Goal: Obtain resource: Download file/media

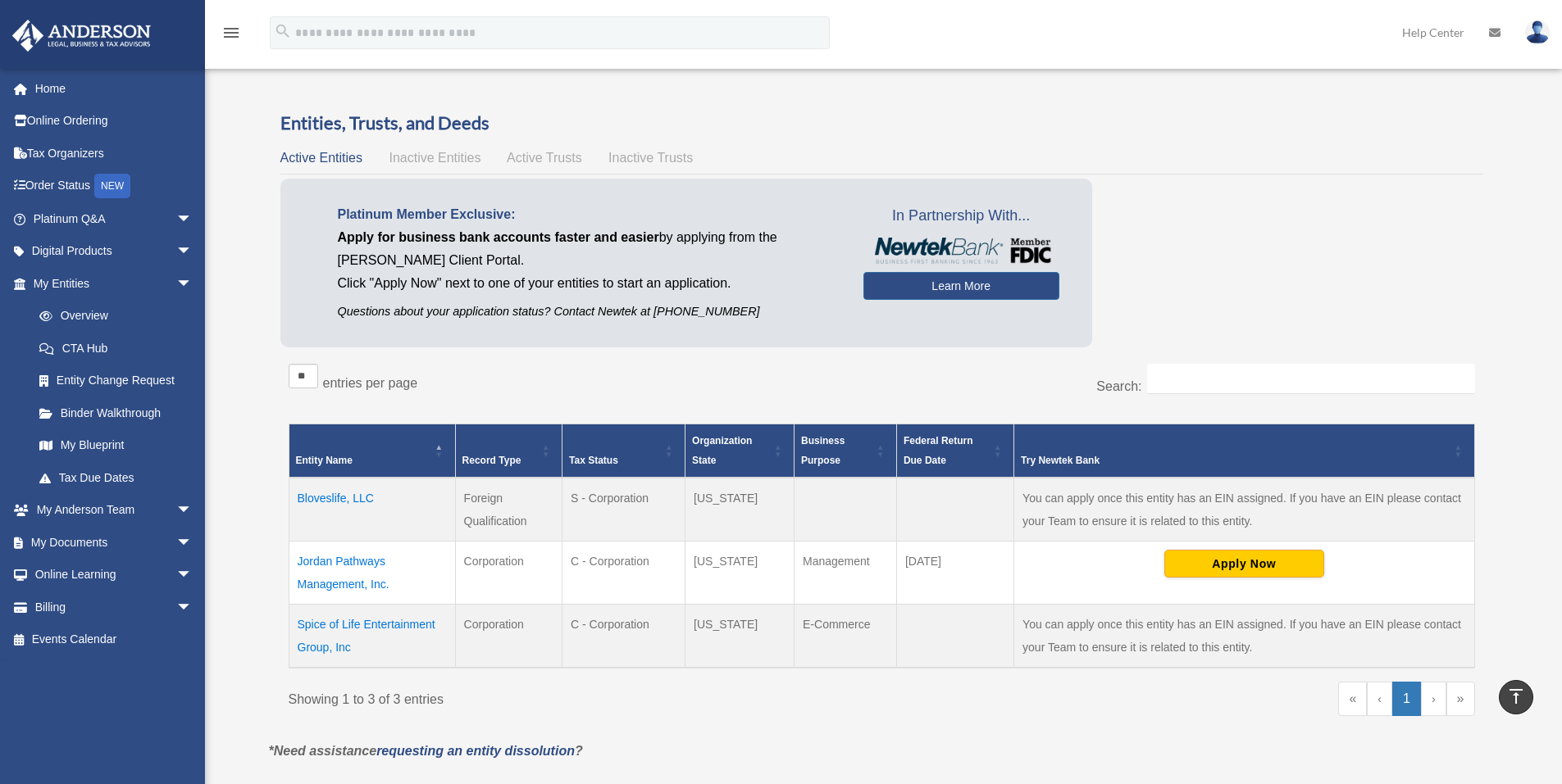
scroll to position [328, 0]
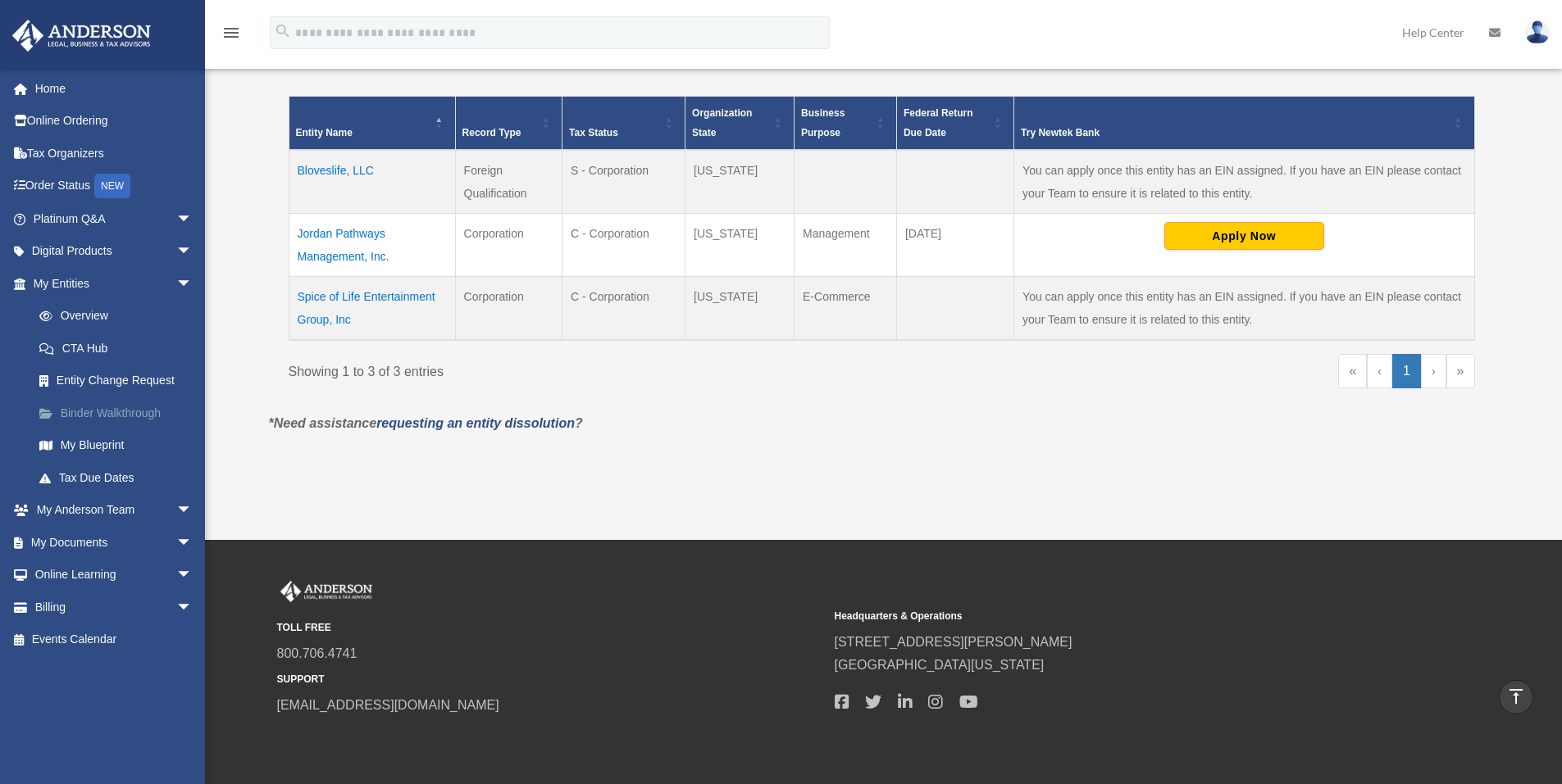
click at [126, 411] on link "Binder Walkthrough" at bounding box center [120, 413] width 194 height 33
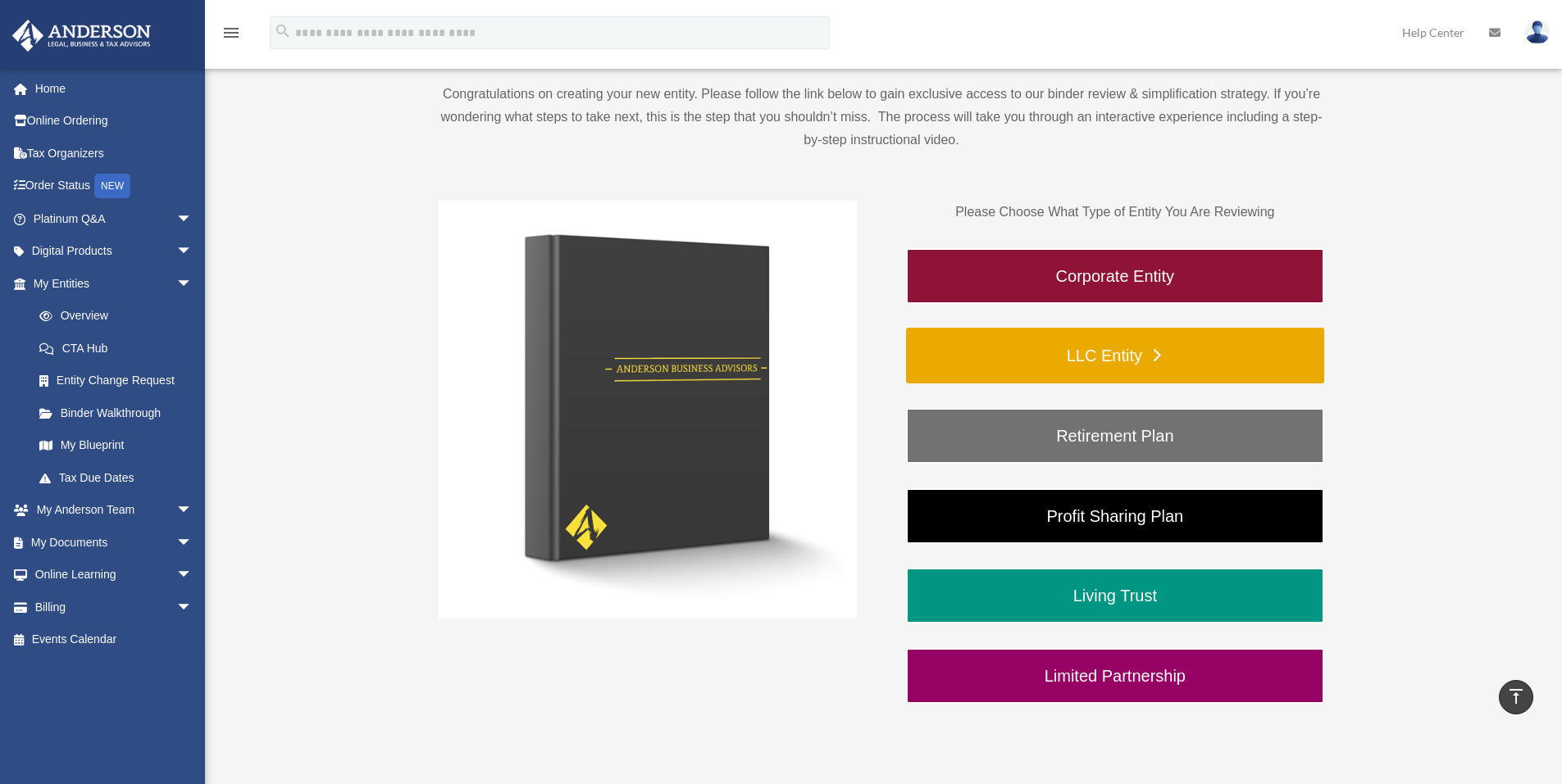
scroll to position [164, 0]
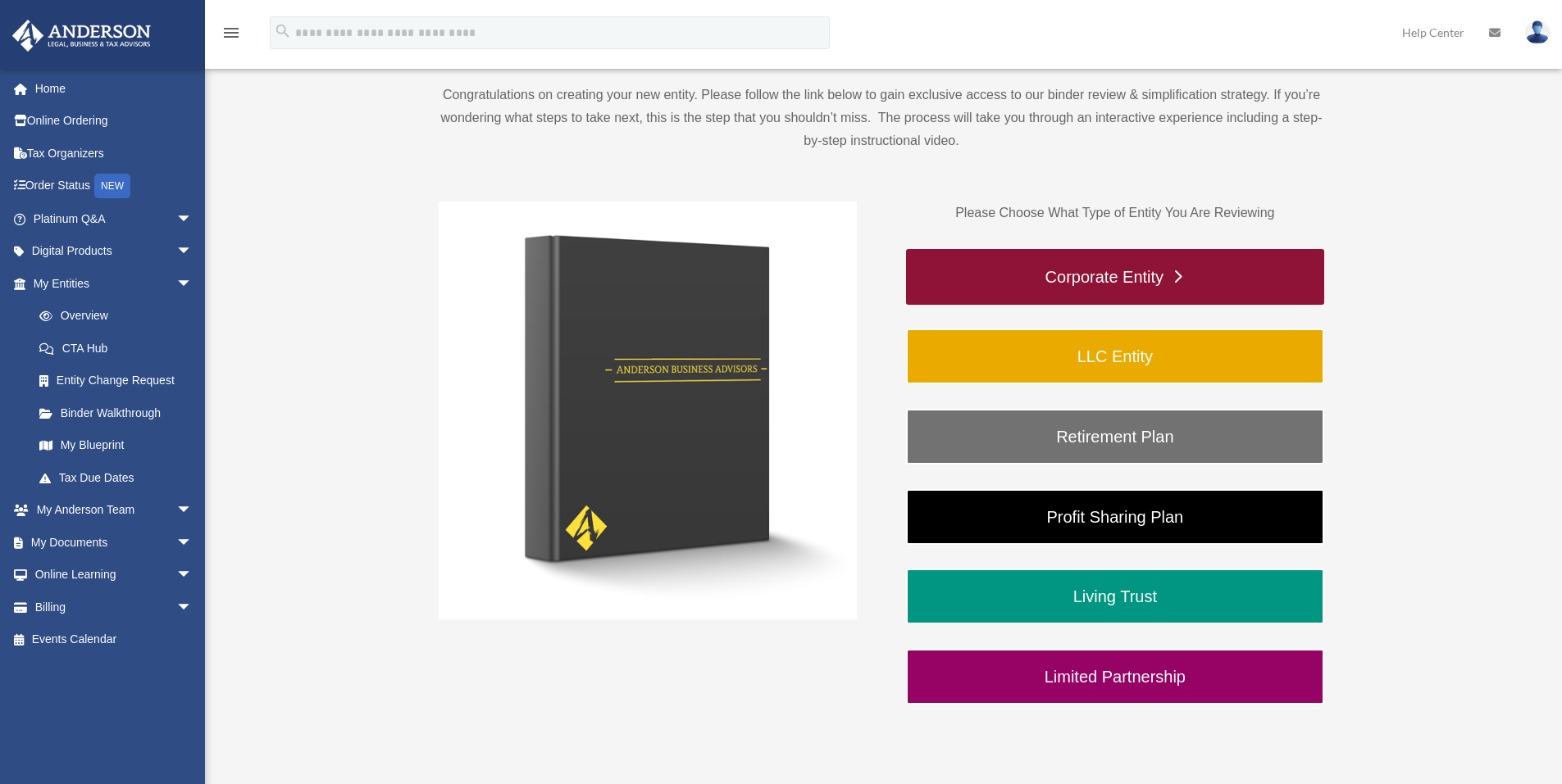
click at [1148, 277] on link "Corporate Entity" at bounding box center [1115, 277] width 418 height 56
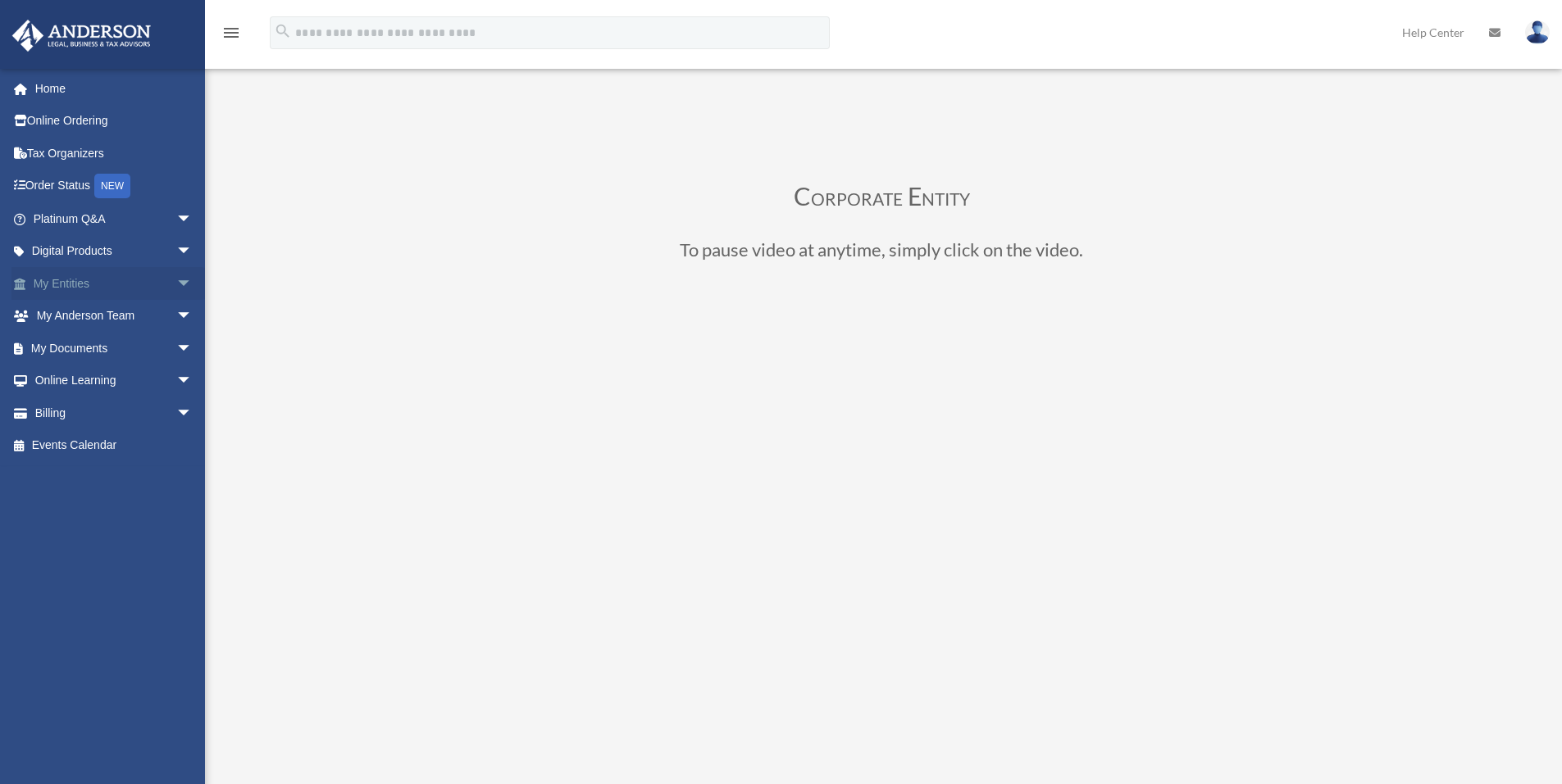
click at [177, 284] on span "arrow_drop_down" at bounding box center [192, 284] width 33 height 34
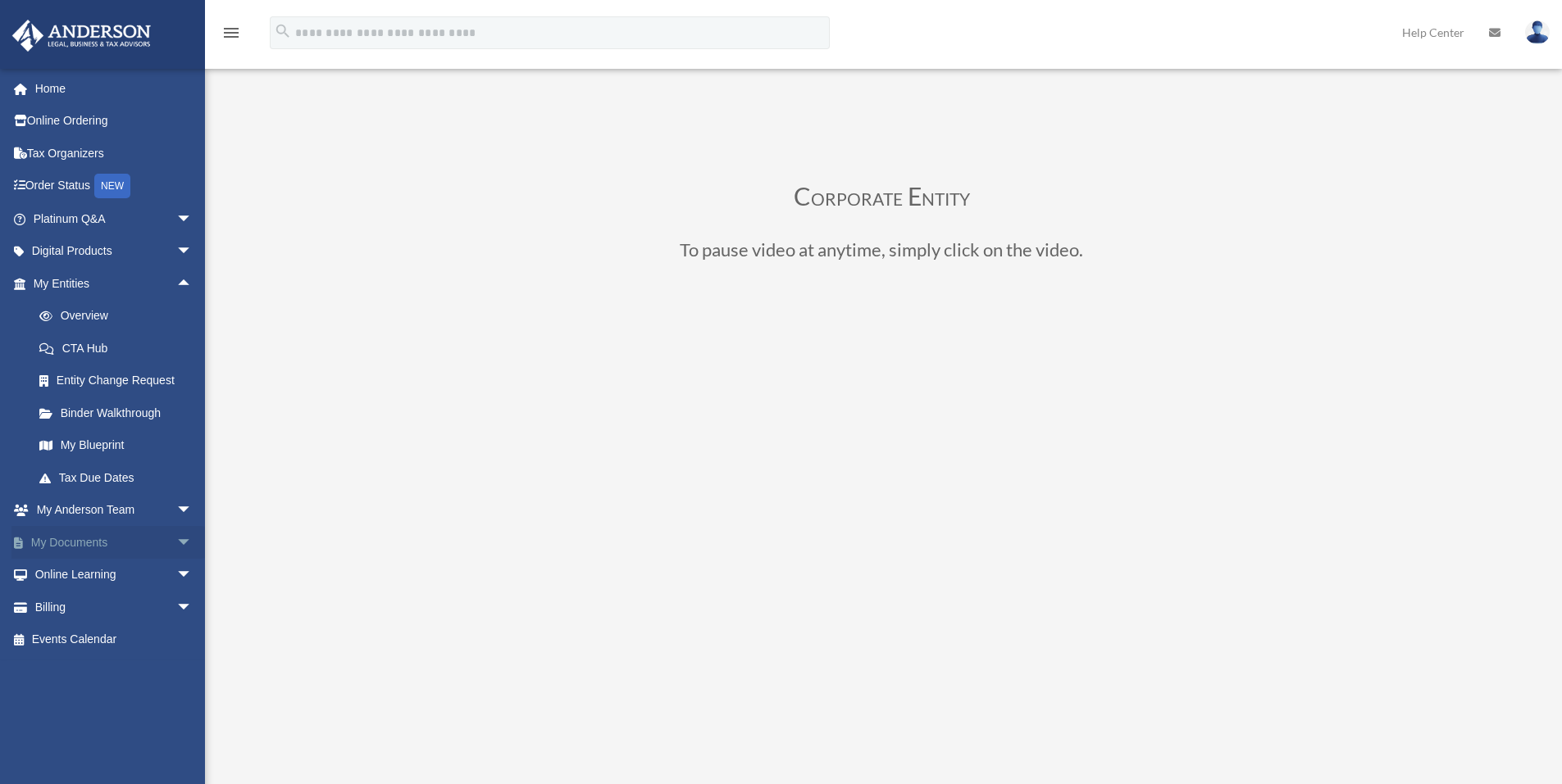
click at [180, 544] on span "arrow_drop_down" at bounding box center [192, 542] width 33 height 34
click at [83, 309] on link "Overview" at bounding box center [120, 316] width 194 height 33
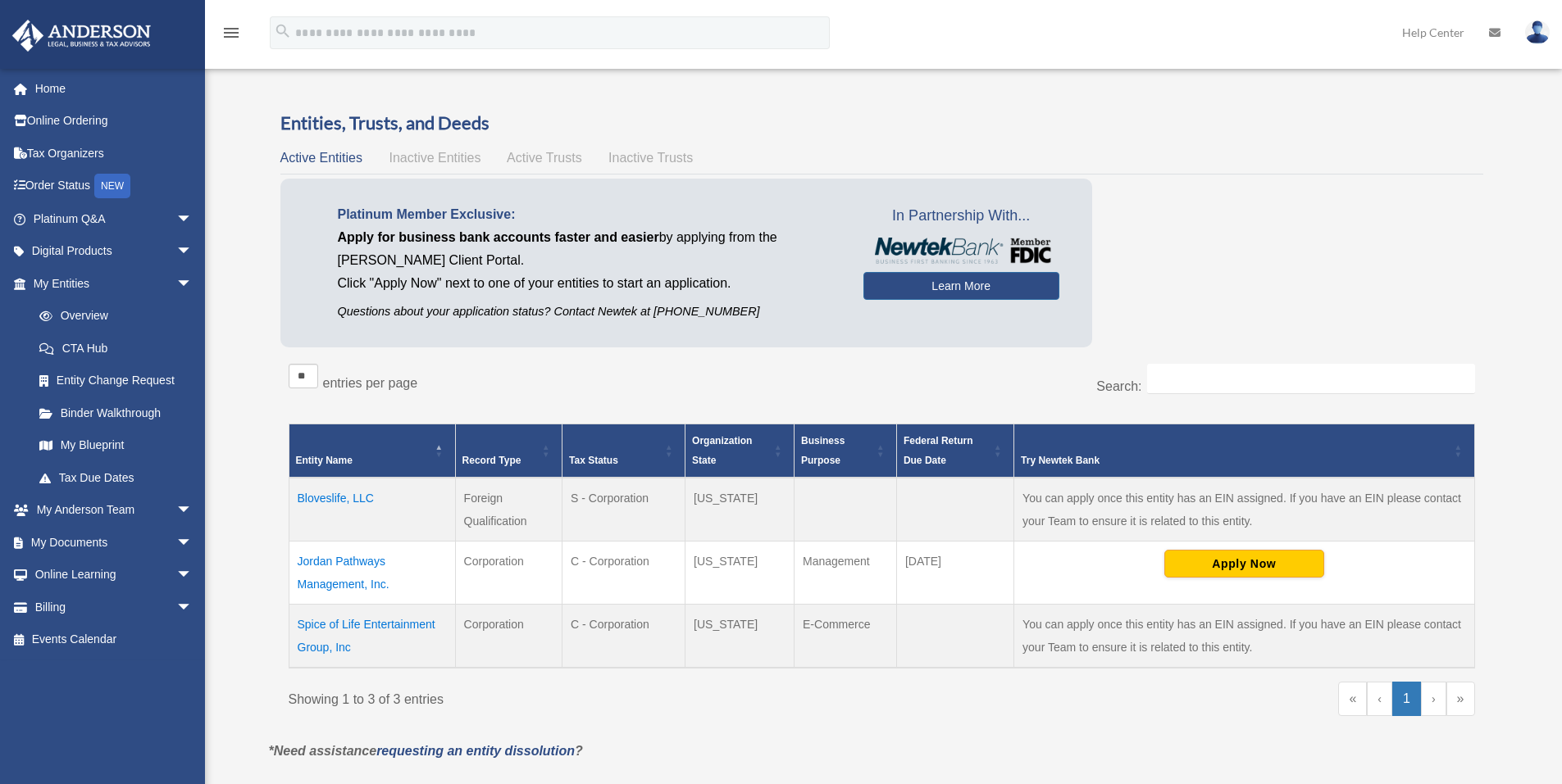
click at [366, 569] on td "Jordan Pathways Management, Inc." at bounding box center [372, 572] width 167 height 63
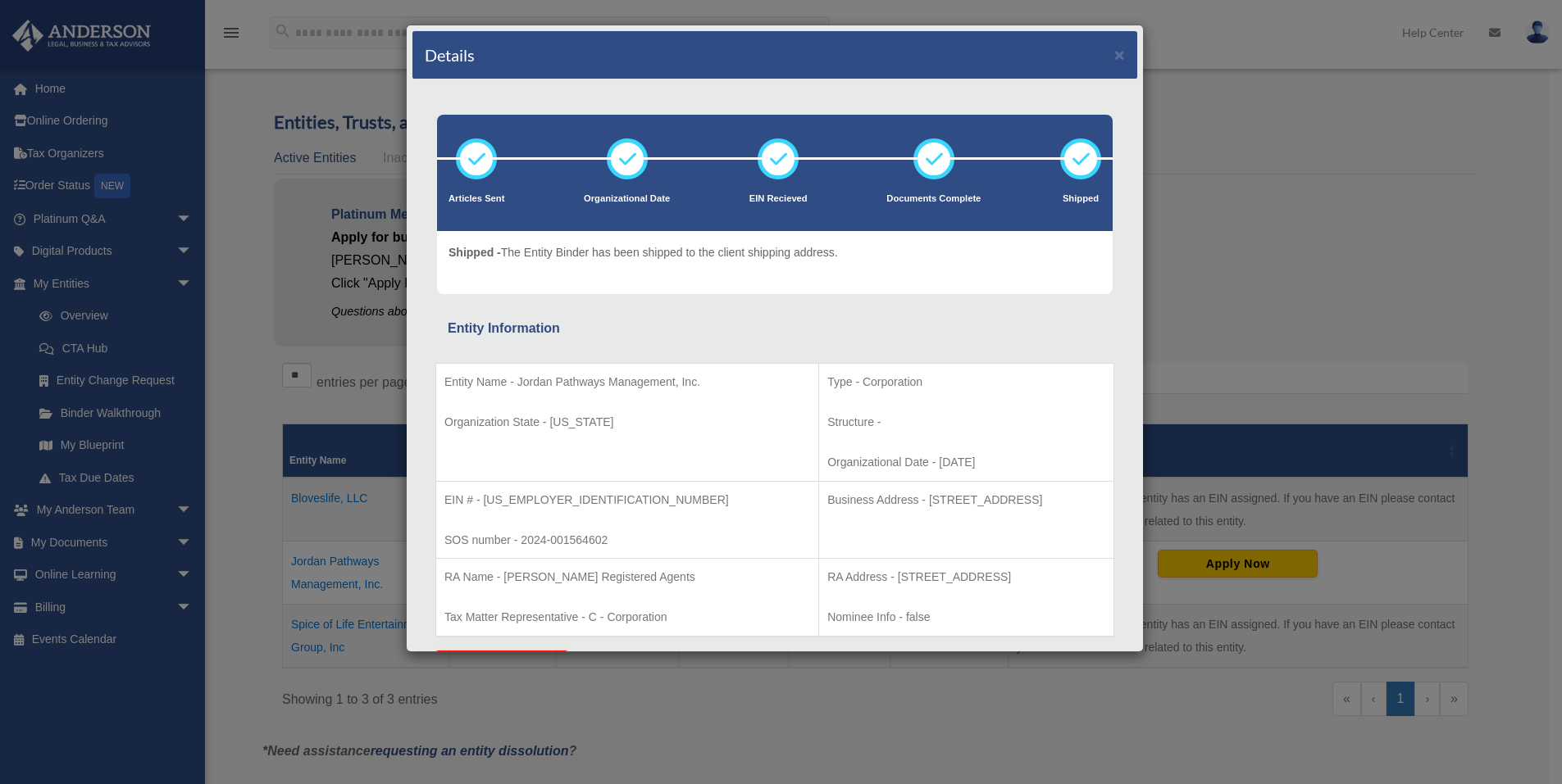
click at [151, 511] on div "Details × Articles Sent Organizational Date" at bounding box center [781, 392] width 1562 height 784
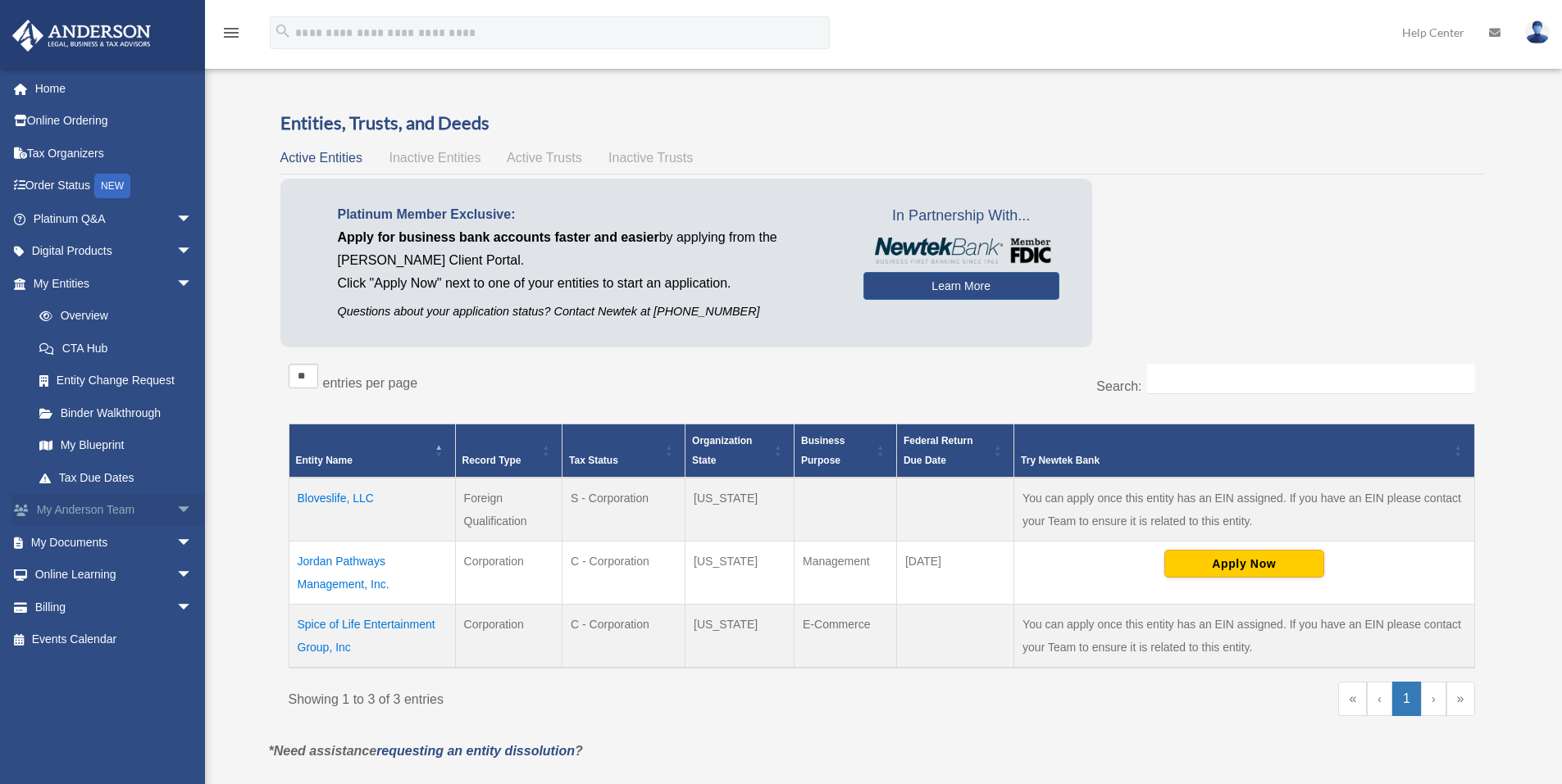
click at [176, 506] on span "arrow_drop_down" at bounding box center [192, 511] width 33 height 34
click at [141, 539] on link "My Anderson Team" at bounding box center [120, 542] width 194 height 33
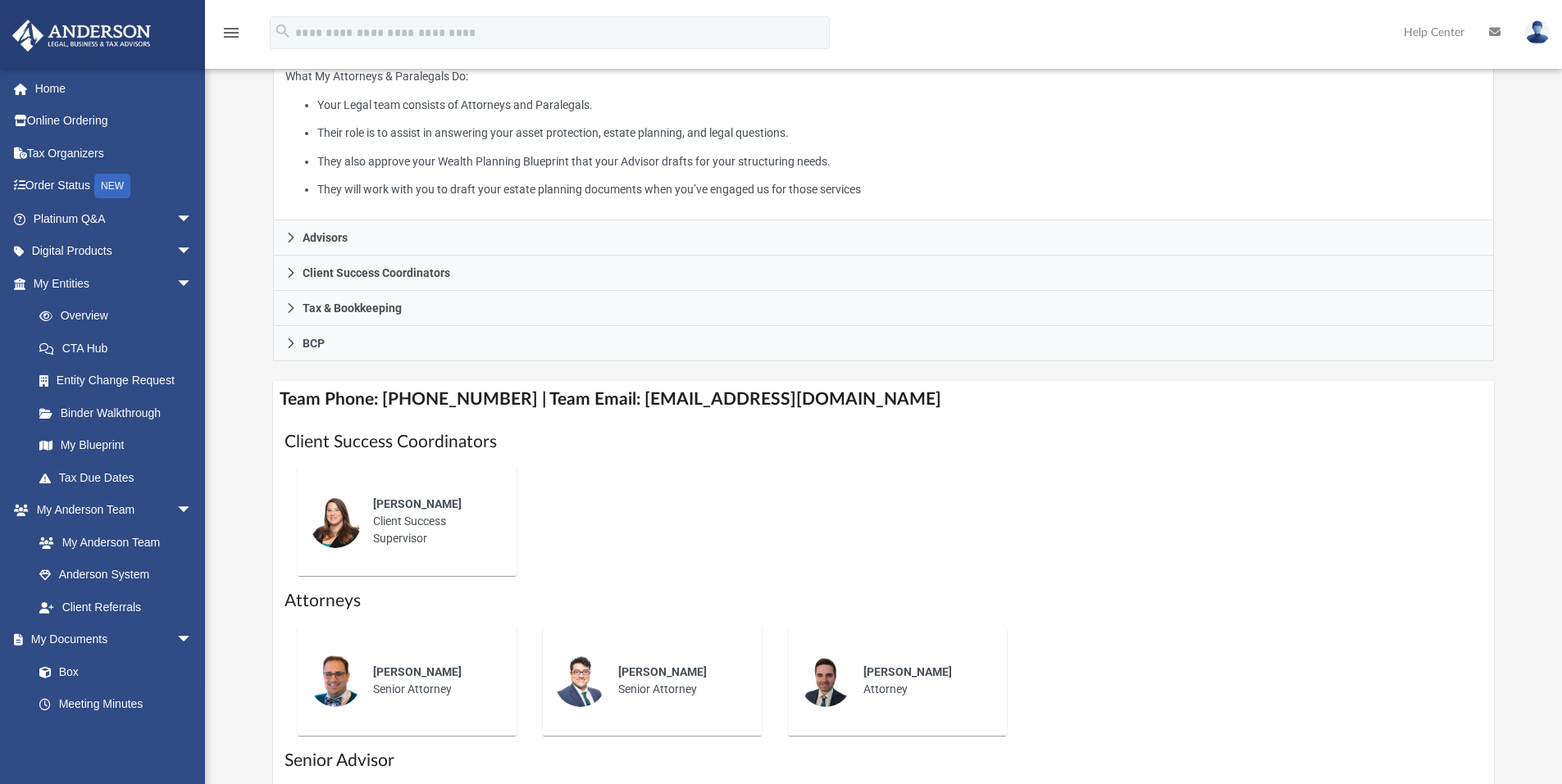
scroll to position [328, 0]
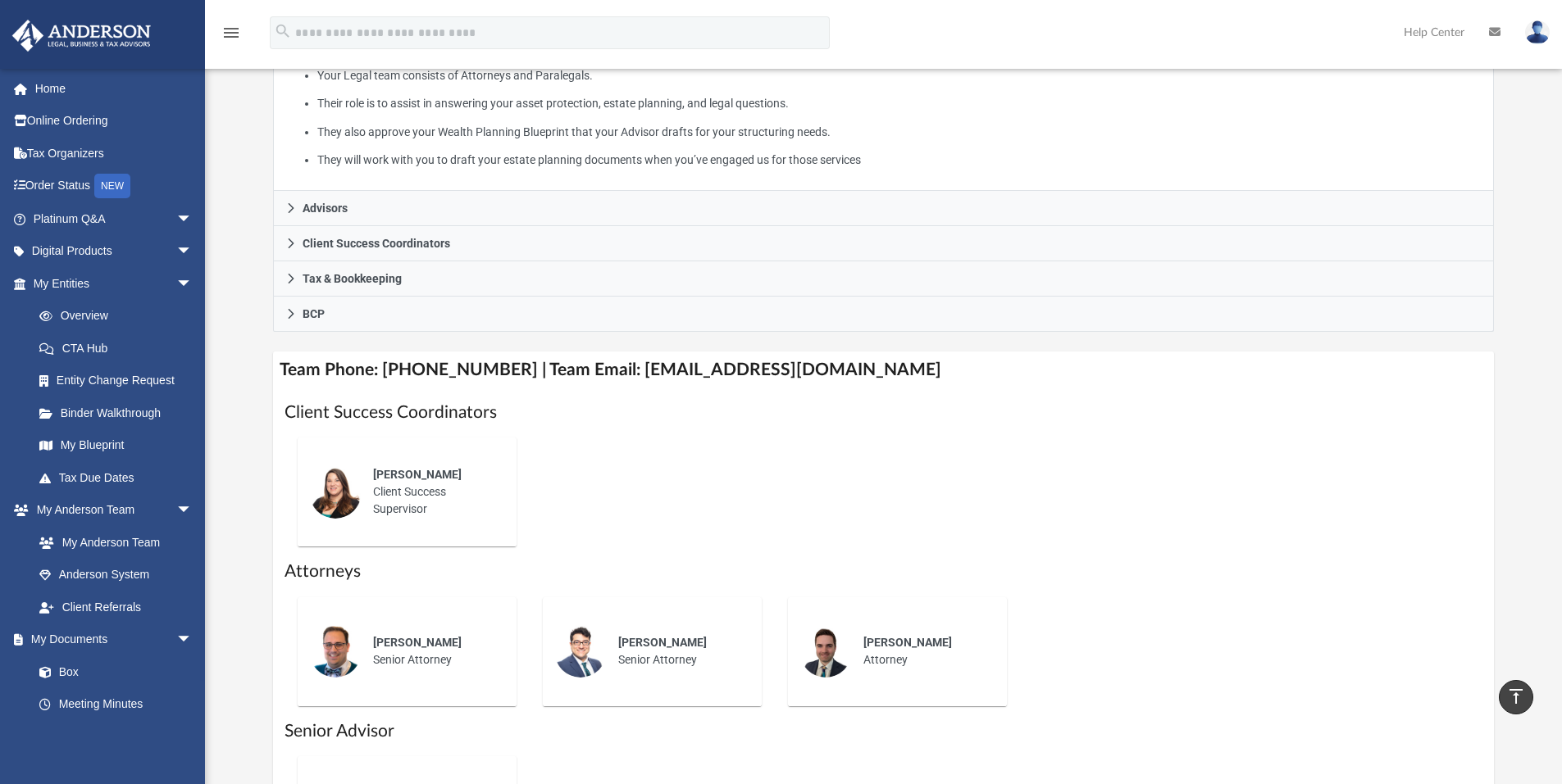
click at [437, 510] on div "[PERSON_NAME] Client Success Supervisor" at bounding box center [433, 492] width 144 height 74
click at [397, 489] on div "Alisha Basom Client Success Supervisor" at bounding box center [433, 492] width 144 height 74
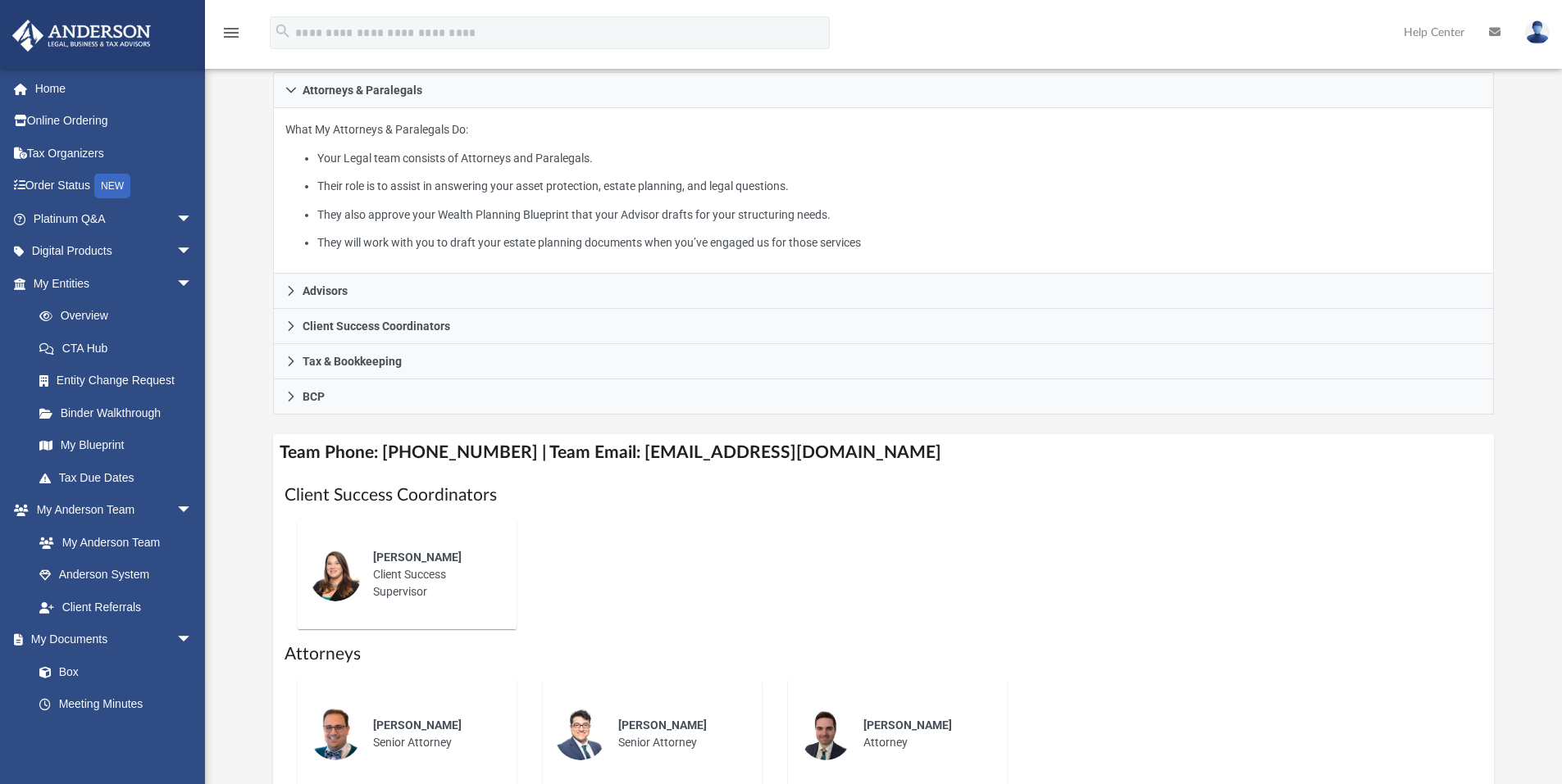
scroll to position [245, 0]
click at [93, 346] on link "CTA Hub" at bounding box center [120, 348] width 194 height 33
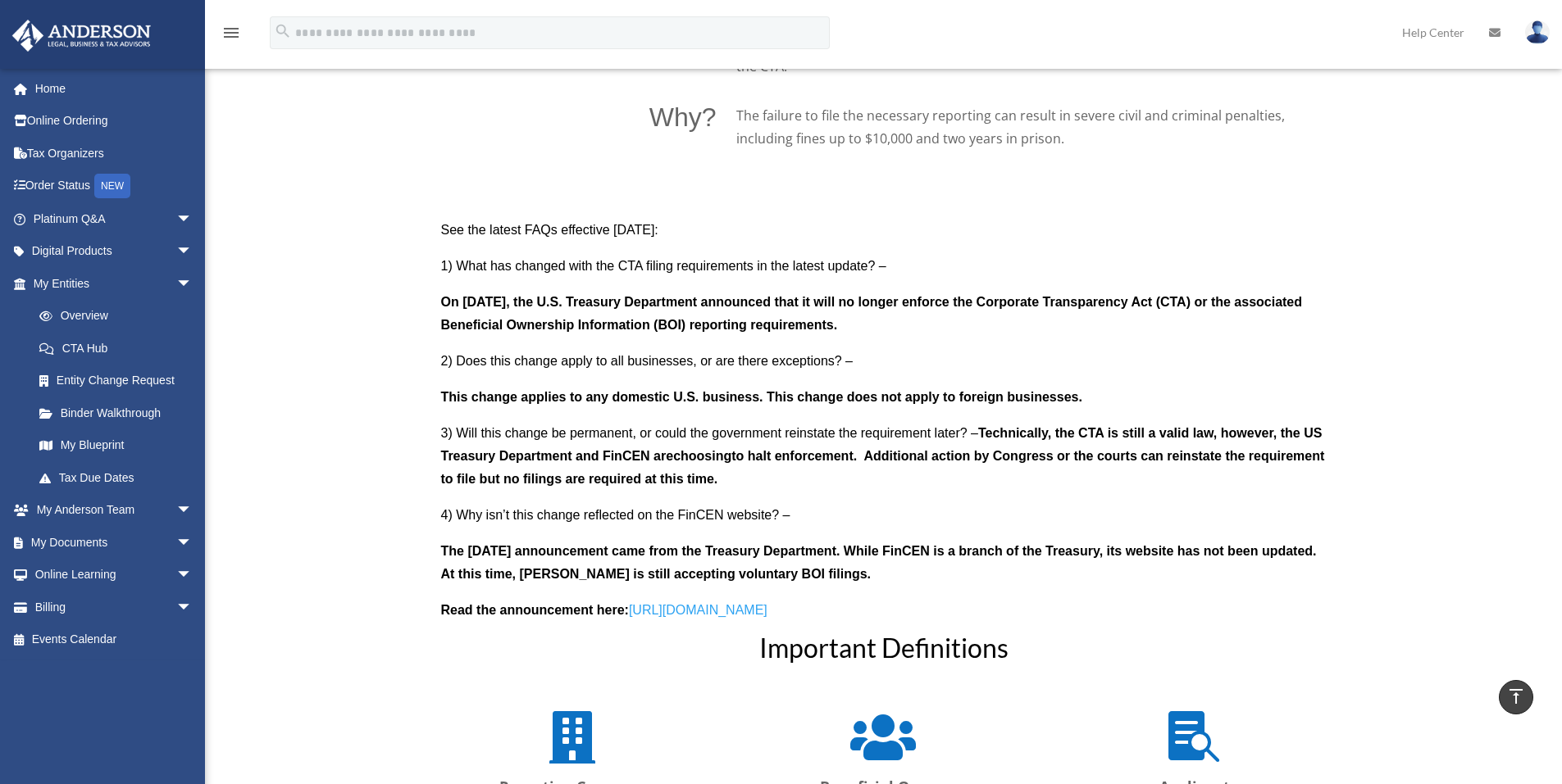
scroll to position [1475, 0]
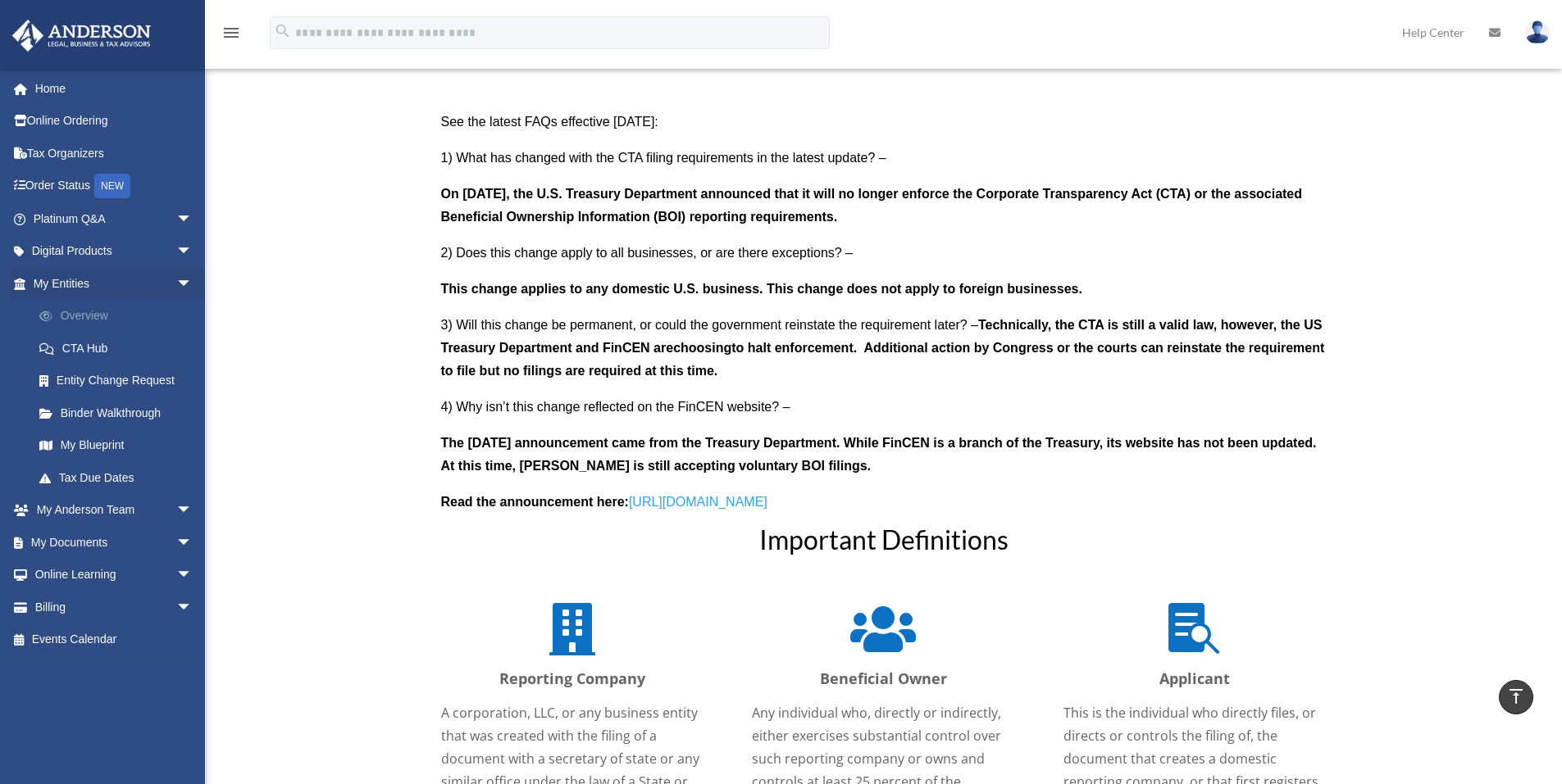
click at [95, 315] on link "Overview" at bounding box center [120, 316] width 194 height 33
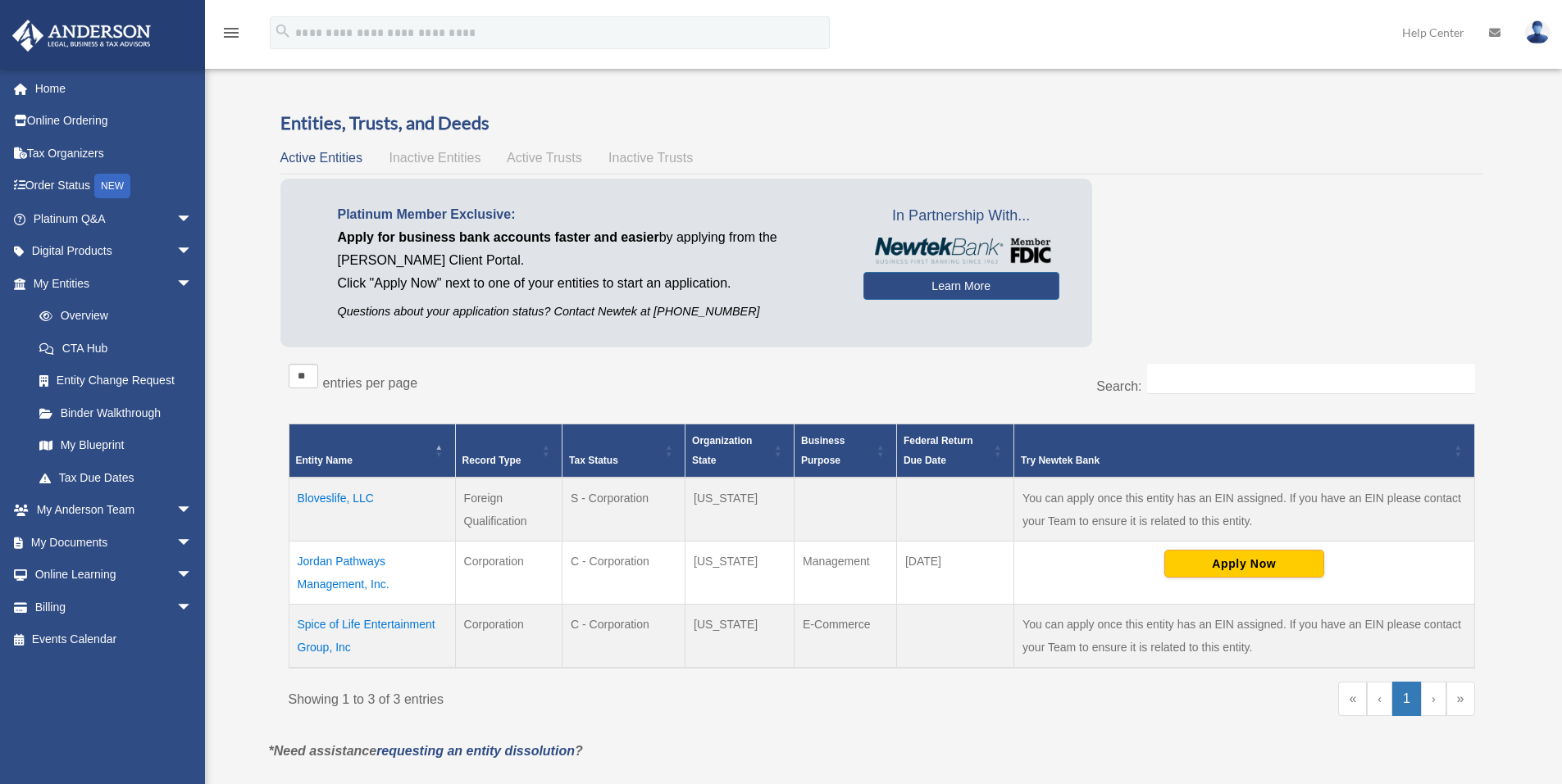
click at [337, 563] on td "Jordan Pathways Management, Inc." at bounding box center [372, 572] width 167 height 63
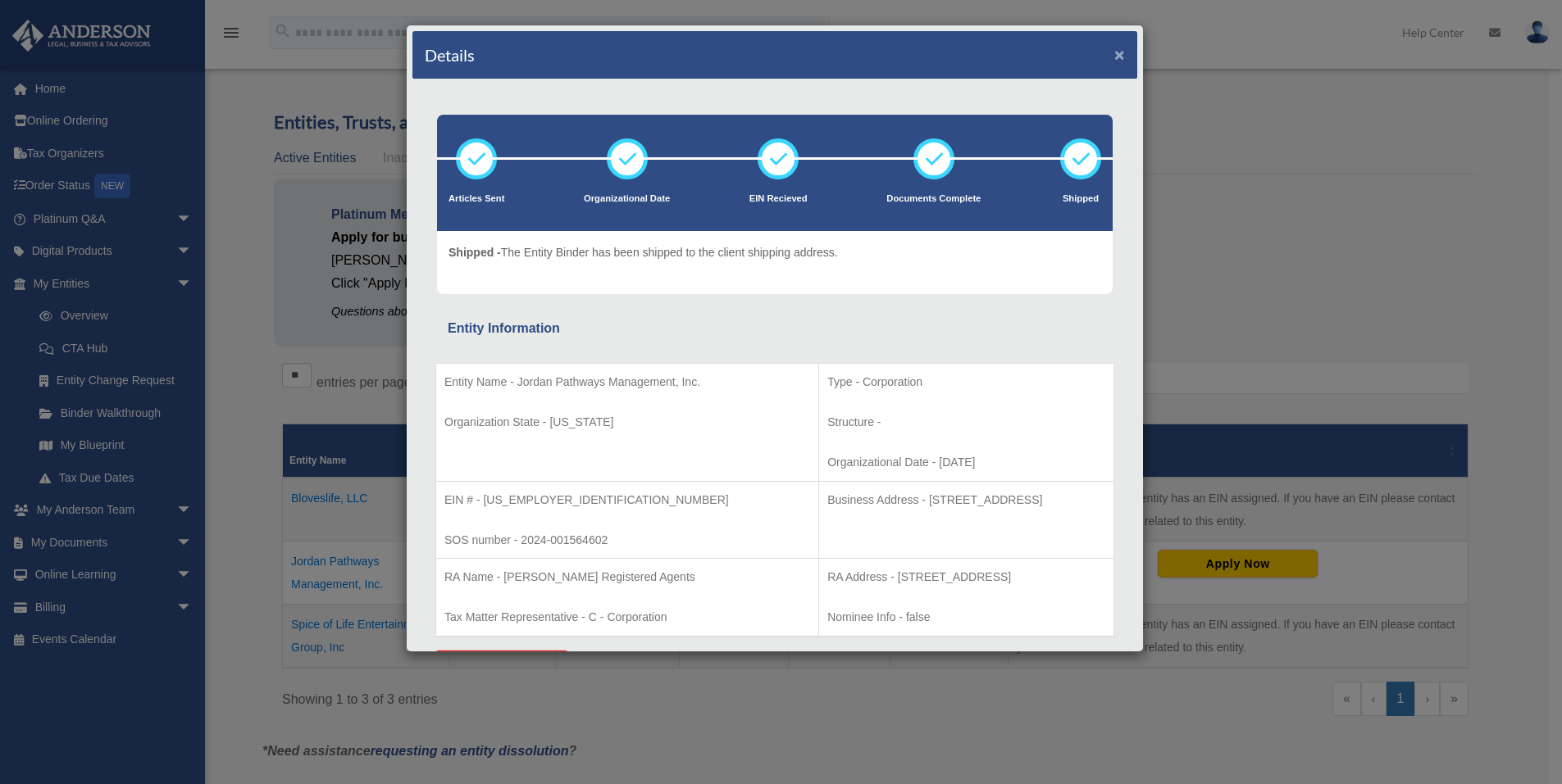
click at [1114, 52] on button "×" at bounding box center [1120, 54] width 11 height 17
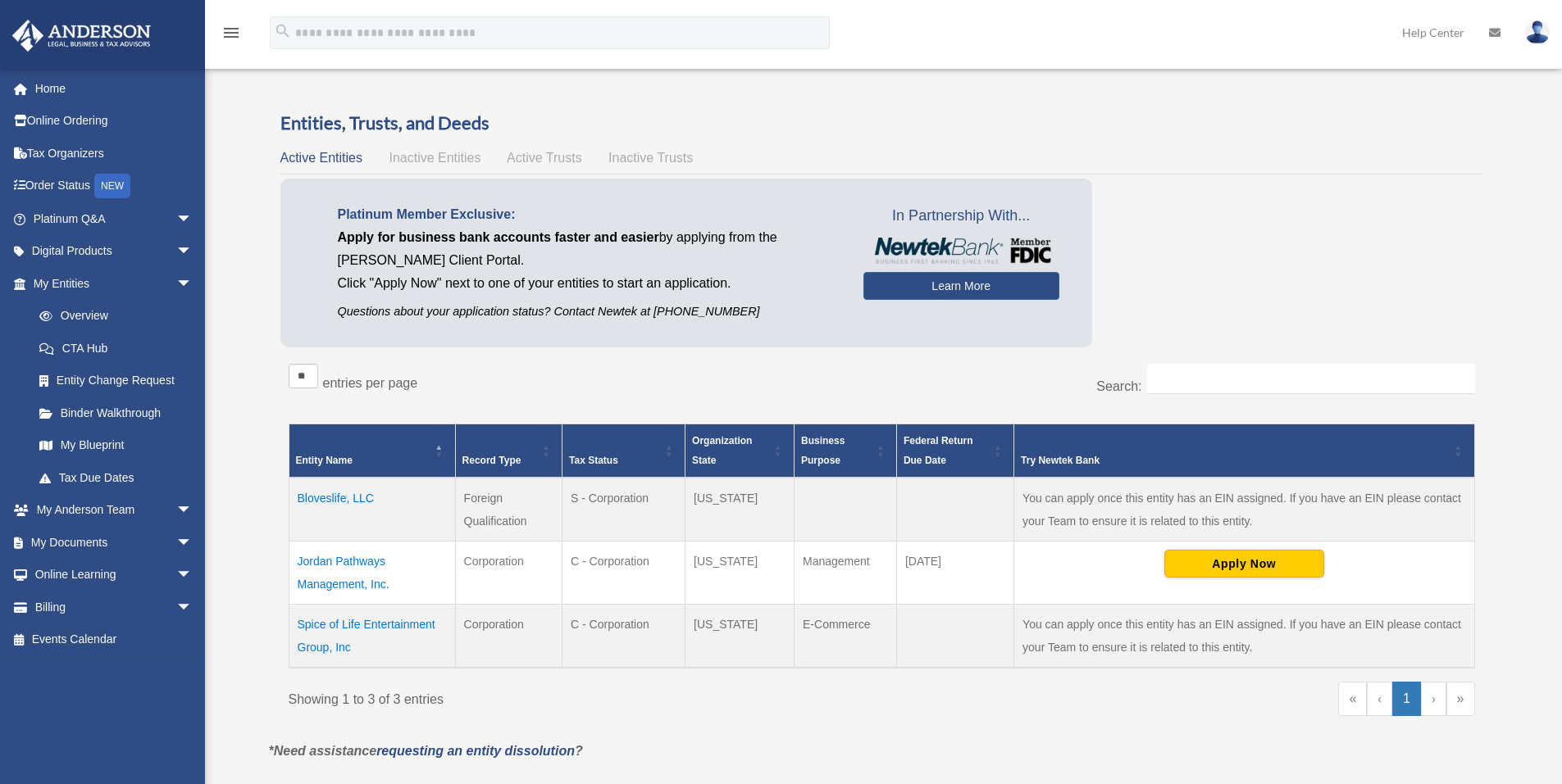
click at [1537, 35] on img at bounding box center [1536, 32] width 25 height 24
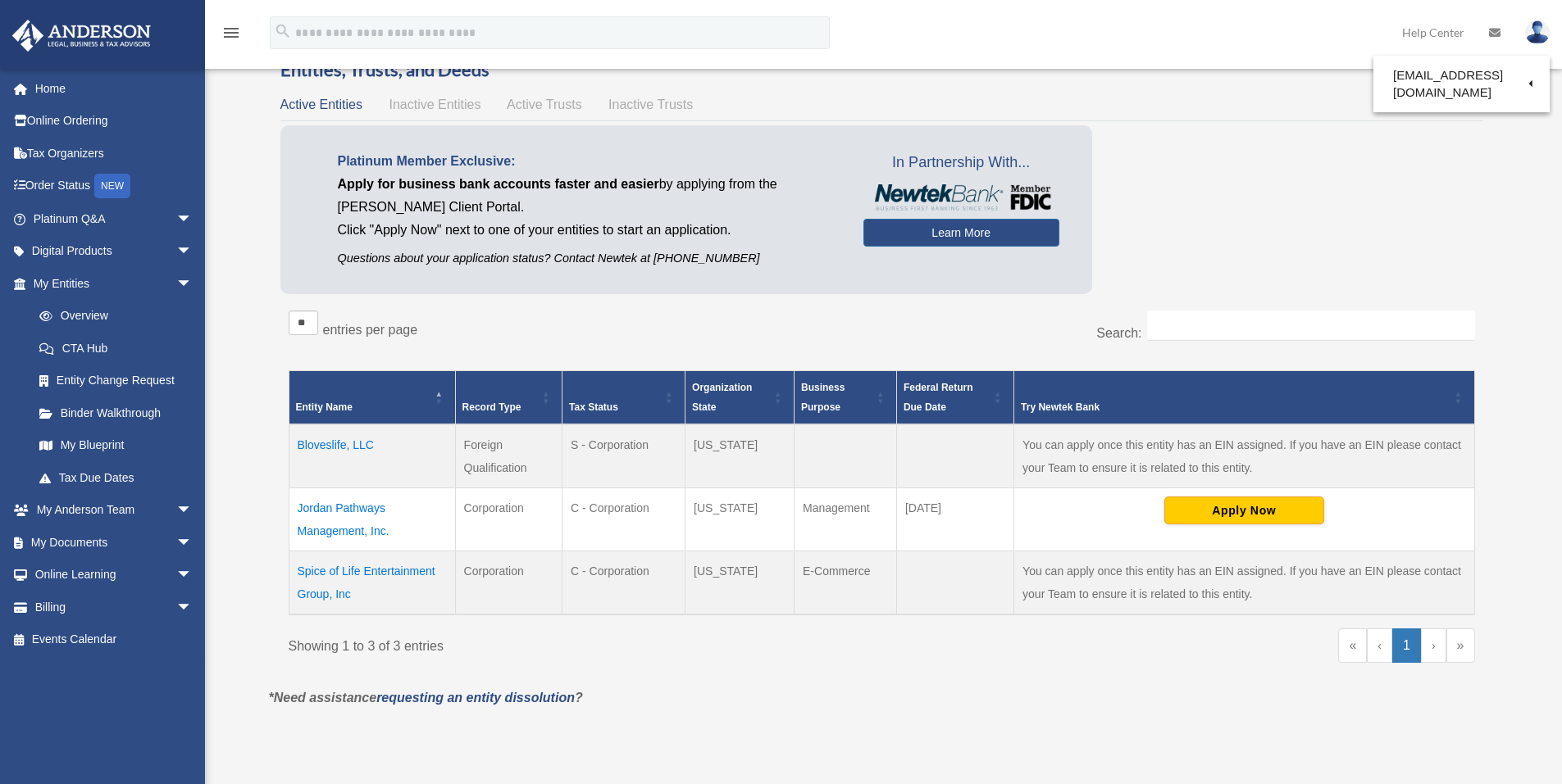
scroll to position [82, 0]
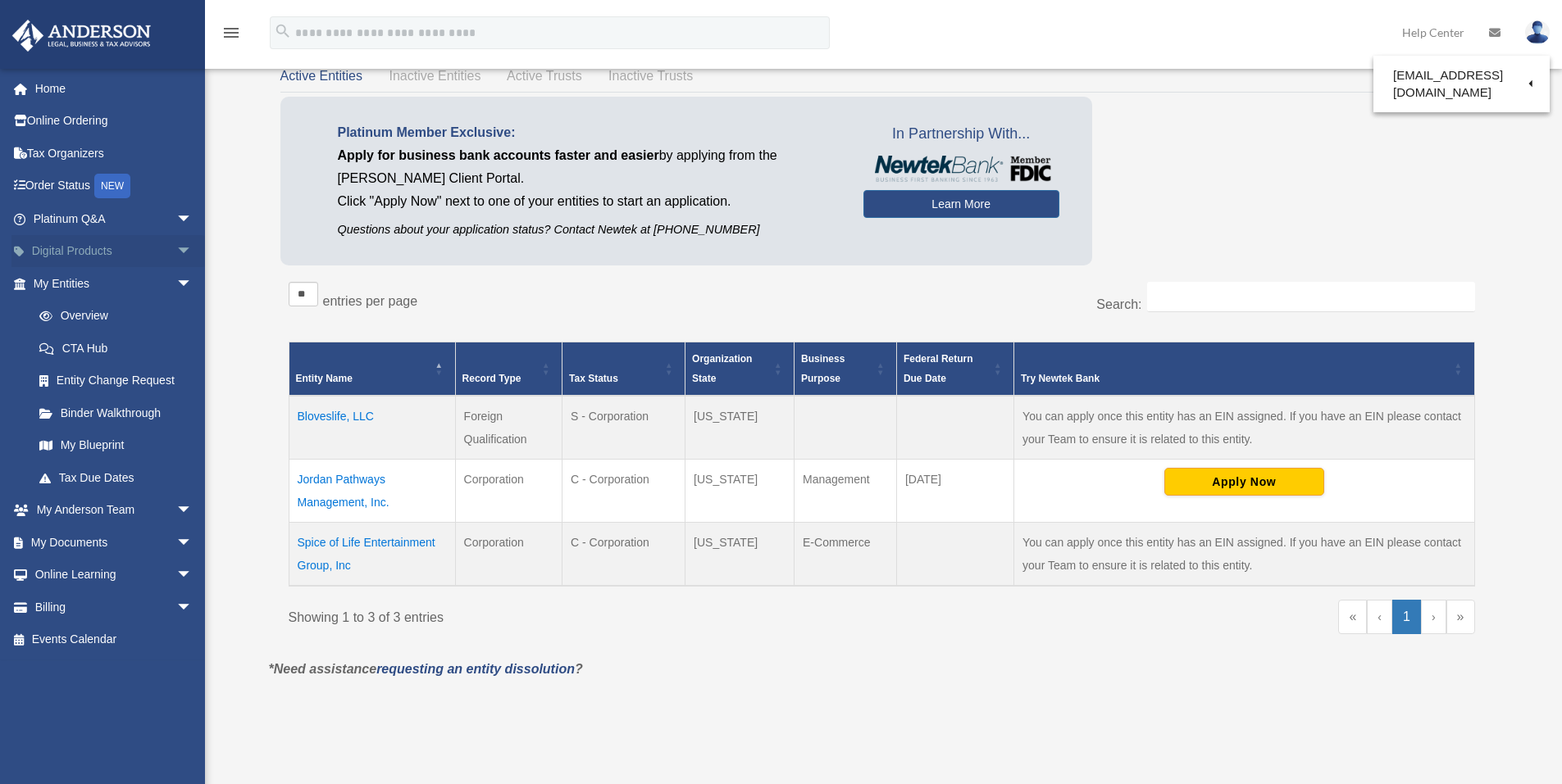
click at [176, 246] on span "arrow_drop_down" at bounding box center [192, 252] width 33 height 34
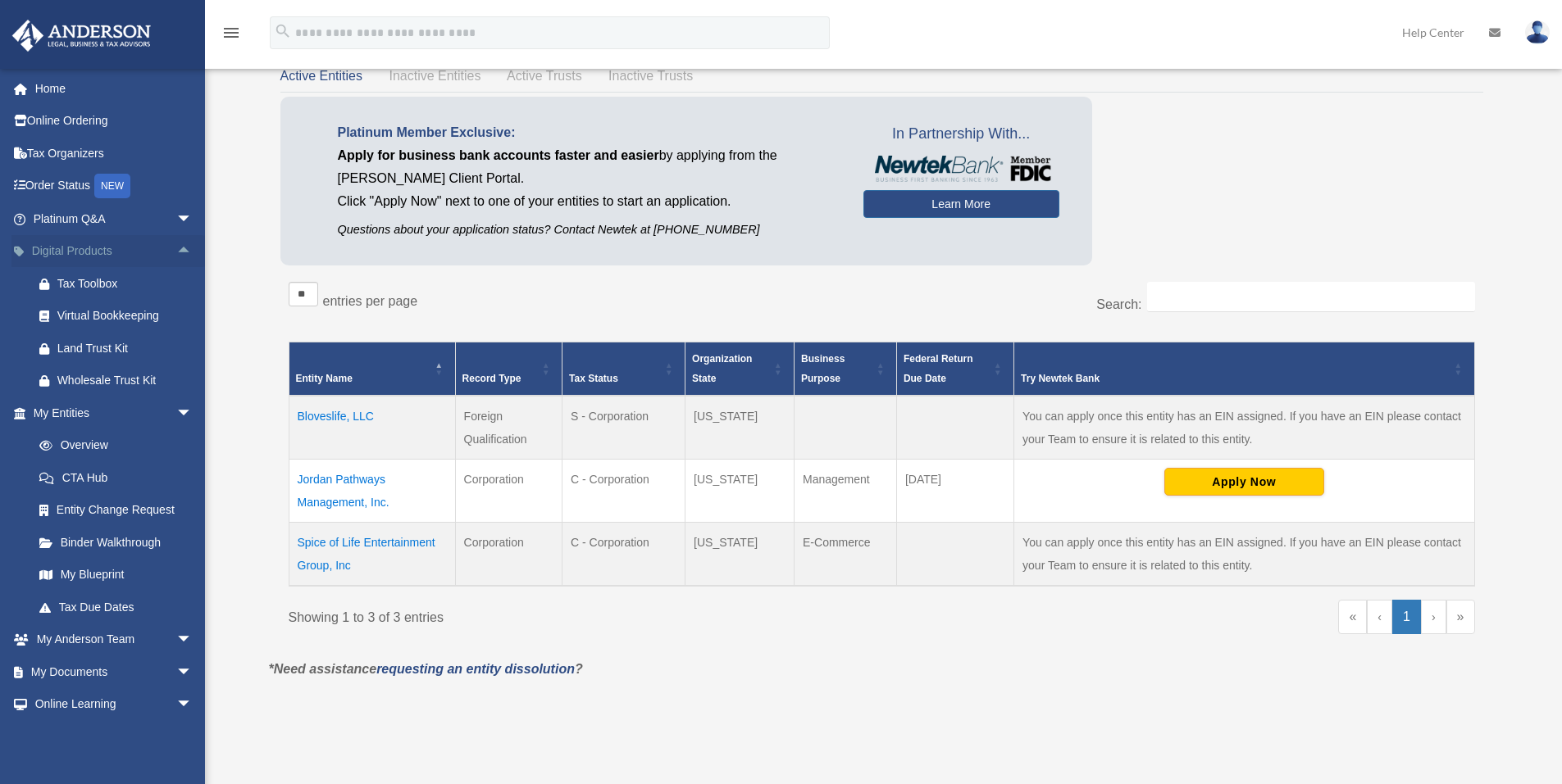
click at [176, 246] on span "arrow_drop_up" at bounding box center [192, 252] width 33 height 34
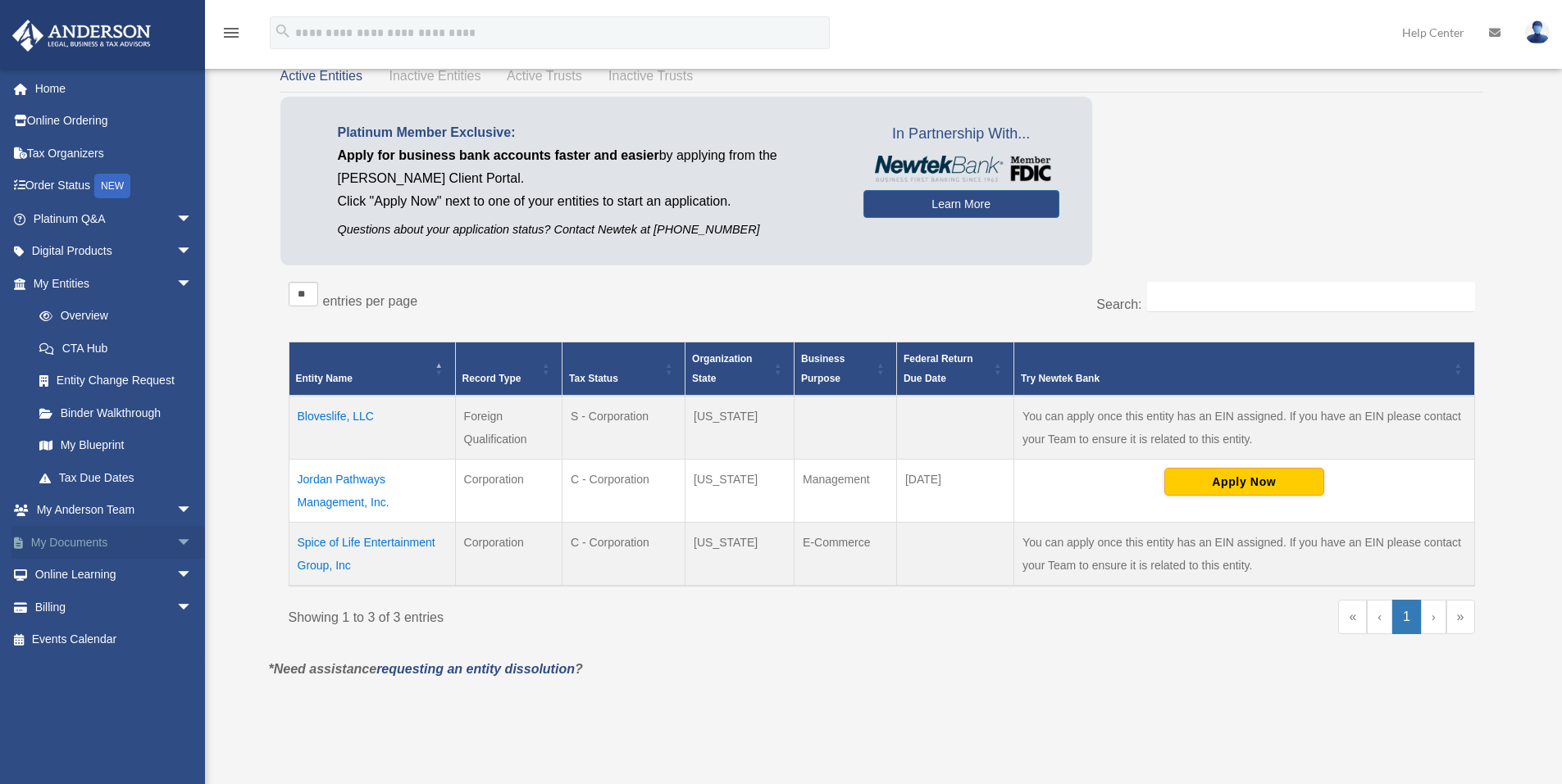
click at [176, 547] on span "arrow_drop_down" at bounding box center [192, 542] width 33 height 34
click at [82, 579] on link "Box" at bounding box center [120, 575] width 194 height 33
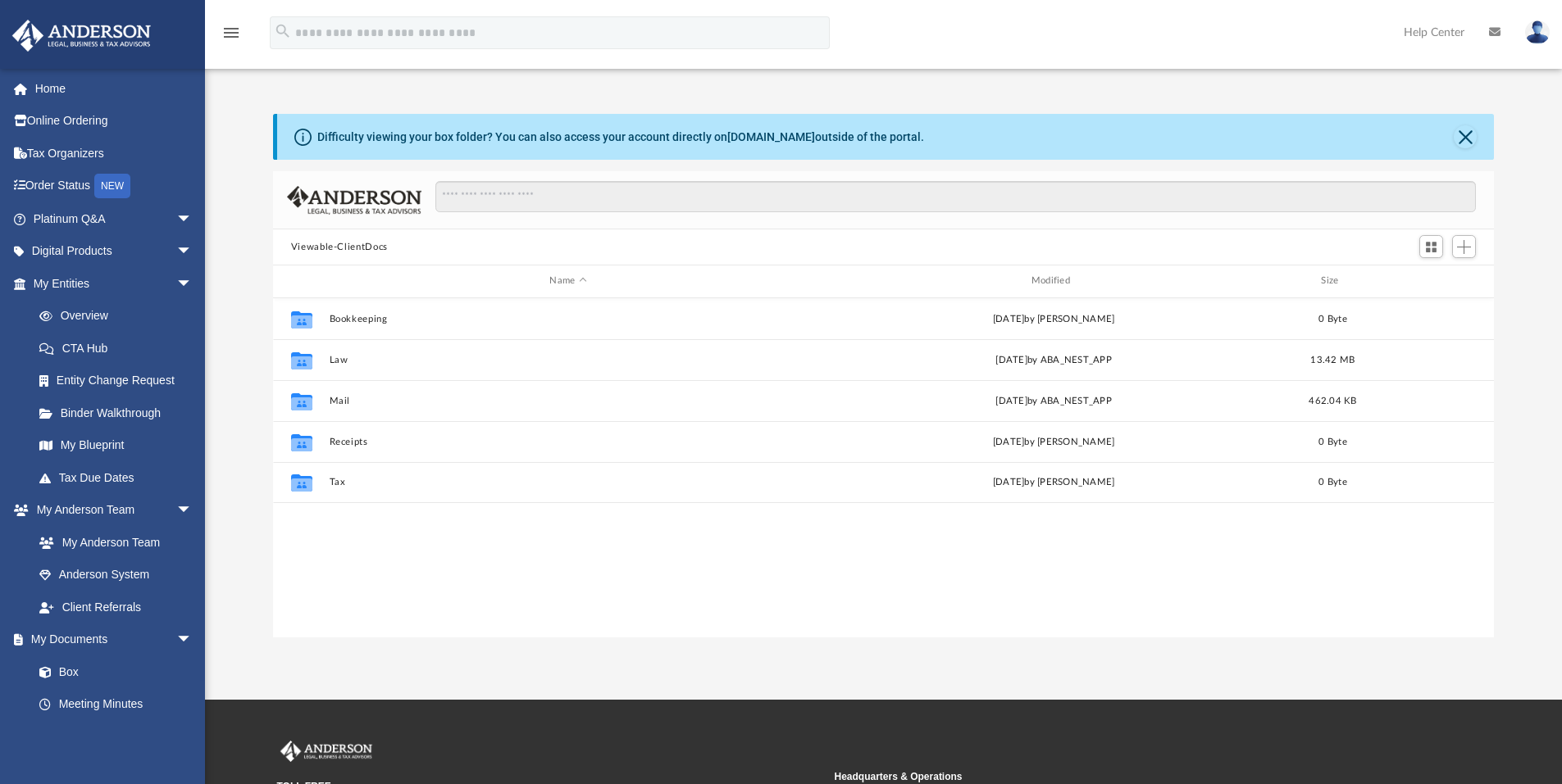
scroll to position [361, 1208]
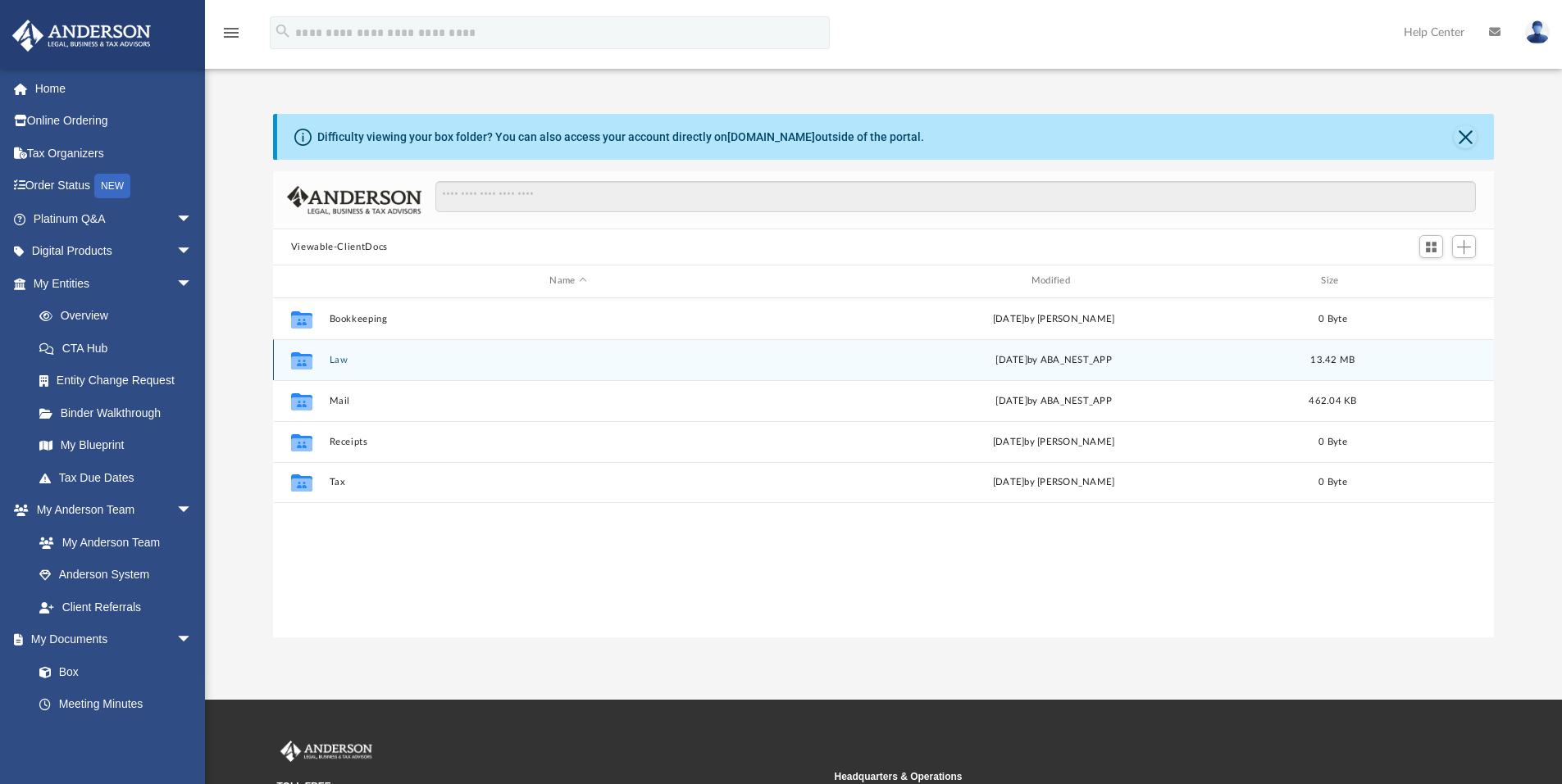
click at [336, 362] on button "Law" at bounding box center [568, 360] width 478 height 11
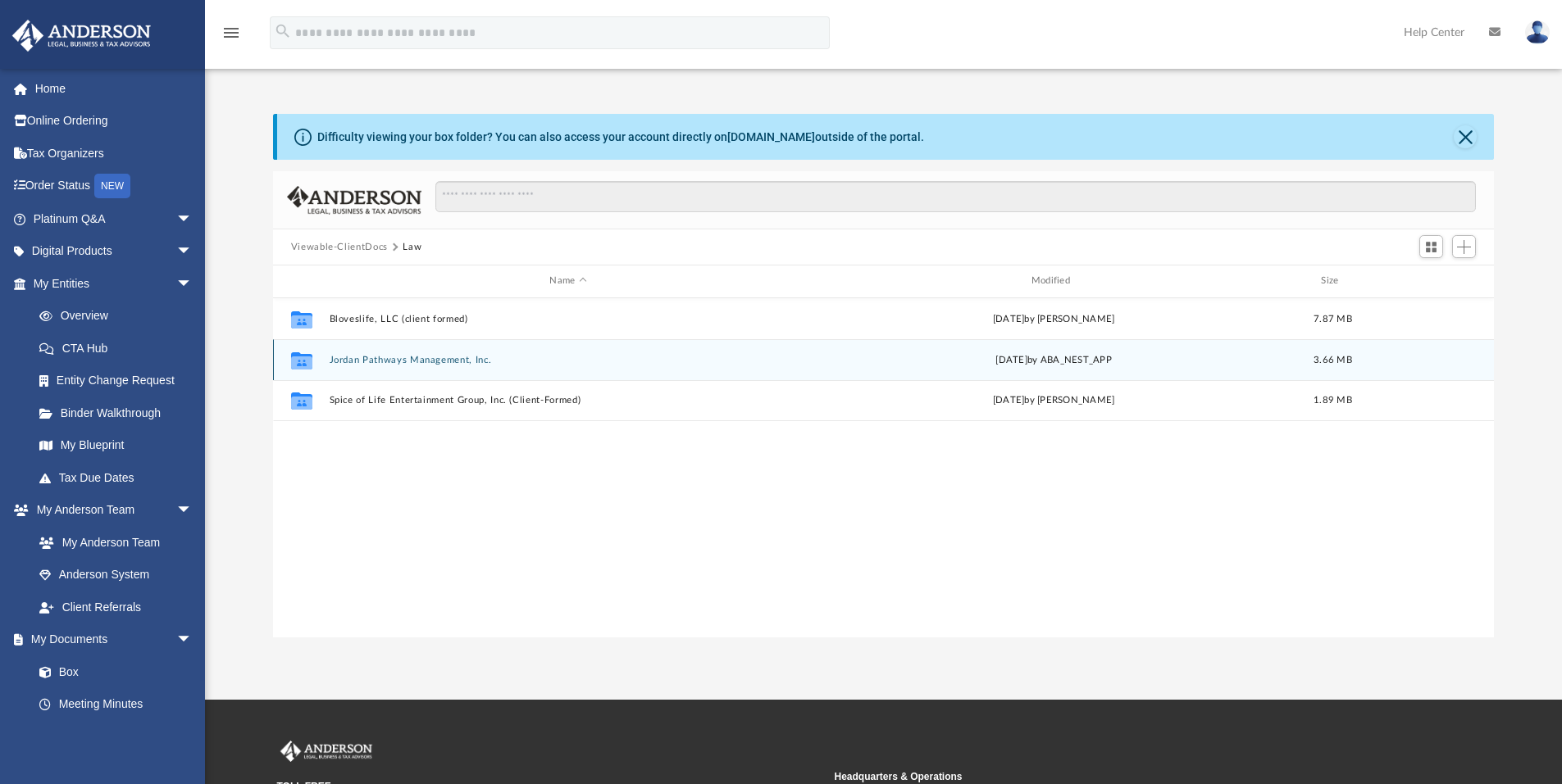
click at [445, 359] on button "Jordan Pathways Management, Inc." at bounding box center [568, 360] width 478 height 11
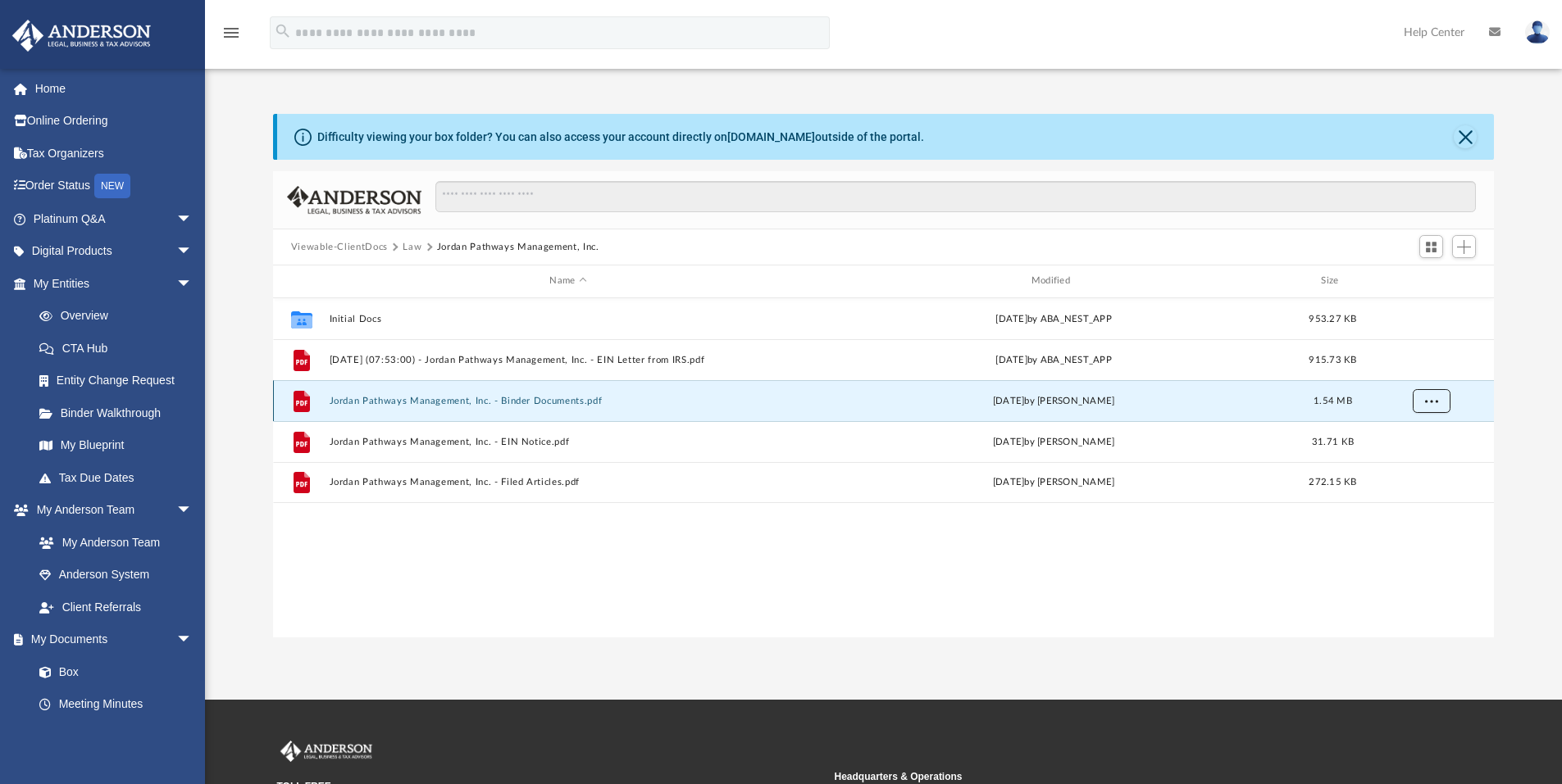
click at [1436, 404] on span "More options" at bounding box center [1430, 400] width 13 height 9
click at [1419, 463] on li "Download" at bounding box center [1415, 460] width 48 height 17
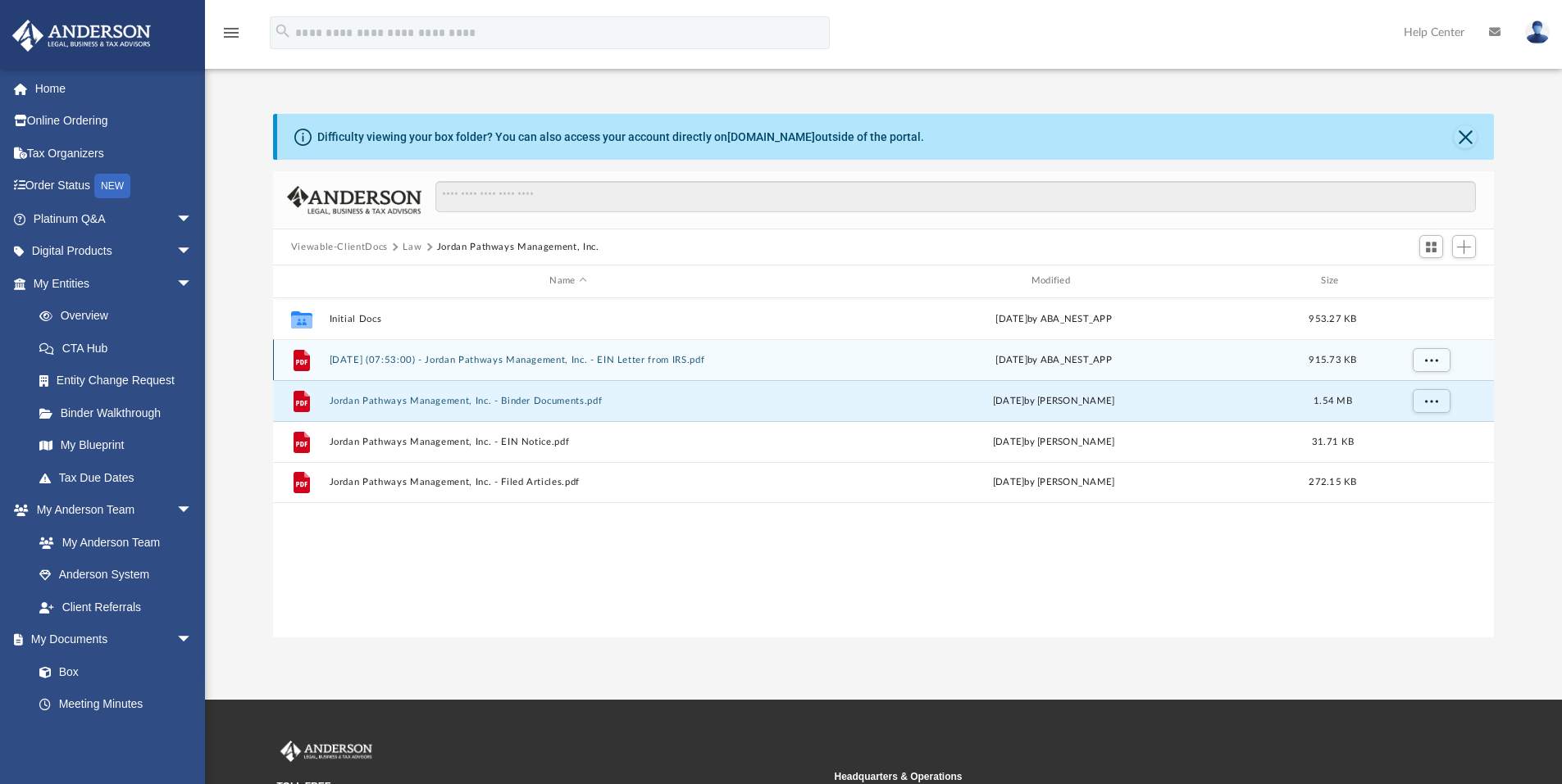
click at [641, 361] on button "2024.12.18 (07:53:00) - Jordan Pathways Management, Inc. - EIN Letter from IRS.…" at bounding box center [568, 360] width 478 height 11
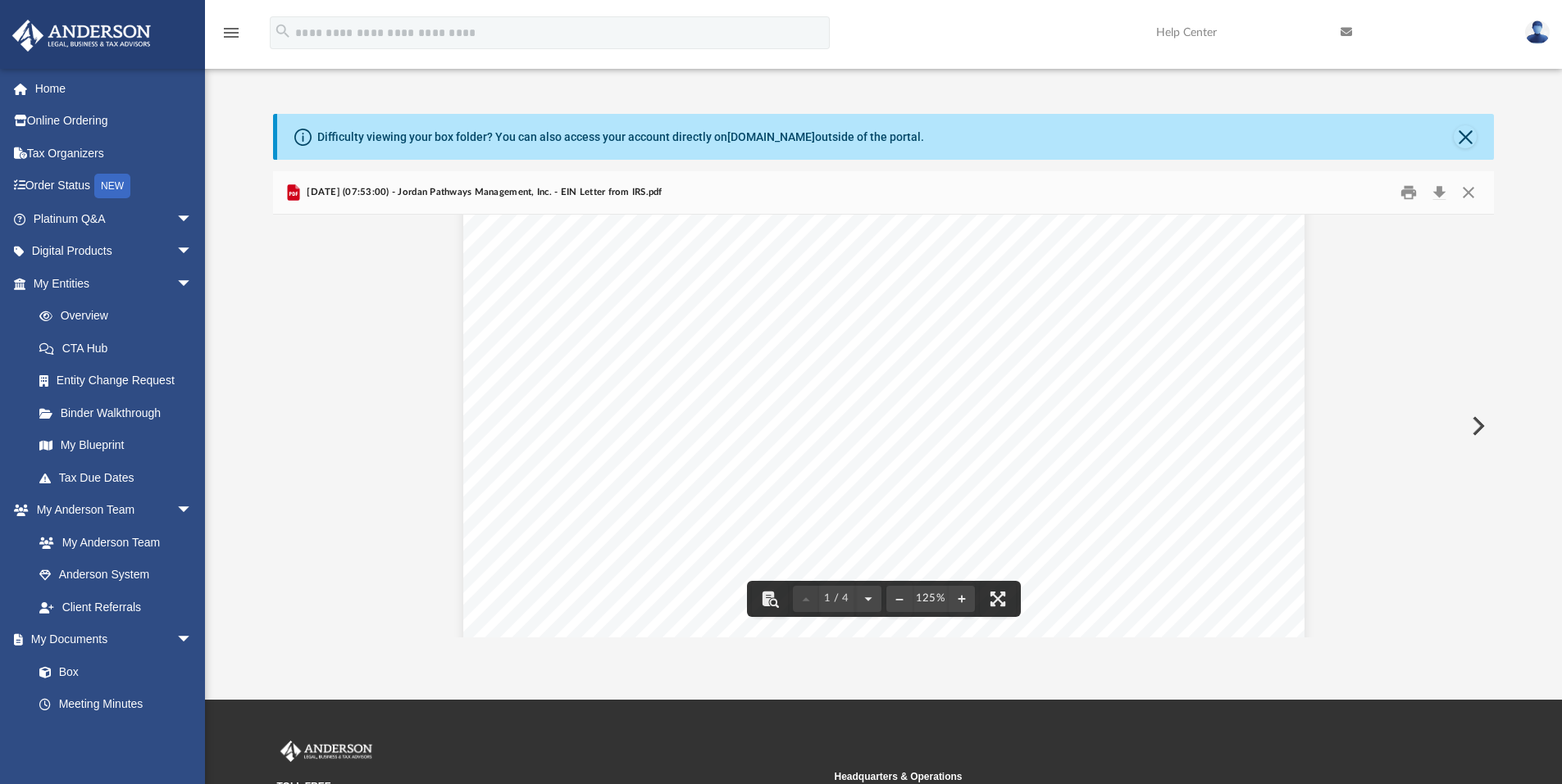
scroll to position [164, 0]
click at [869, 597] on button "File preview" at bounding box center [868, 598] width 27 height 36
click at [867, 599] on button "File preview" at bounding box center [868, 598] width 27 height 36
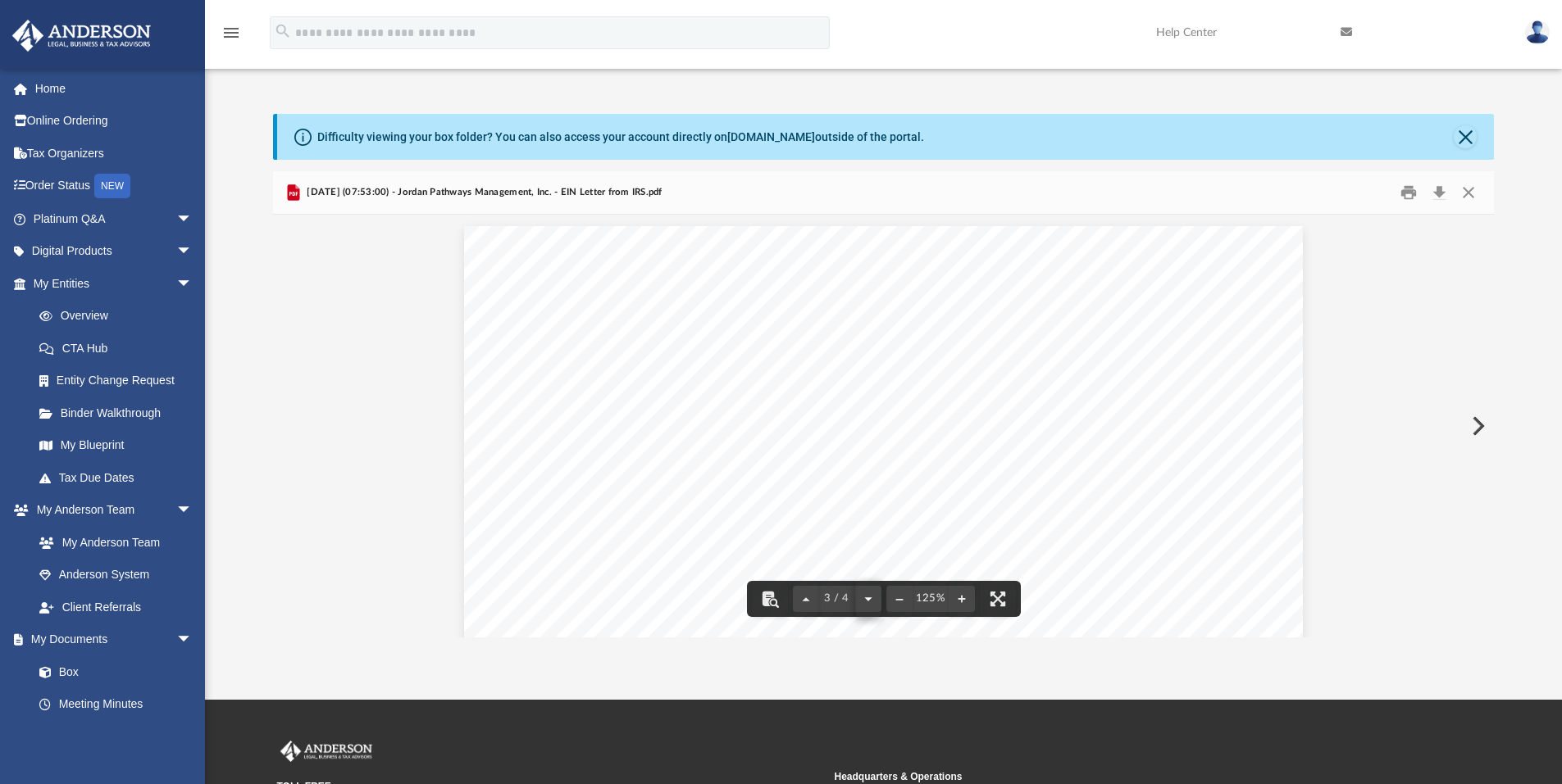
scroll to position [3317, 0]
click at [806, 603] on button "File preview" at bounding box center [805, 598] width 27 height 36
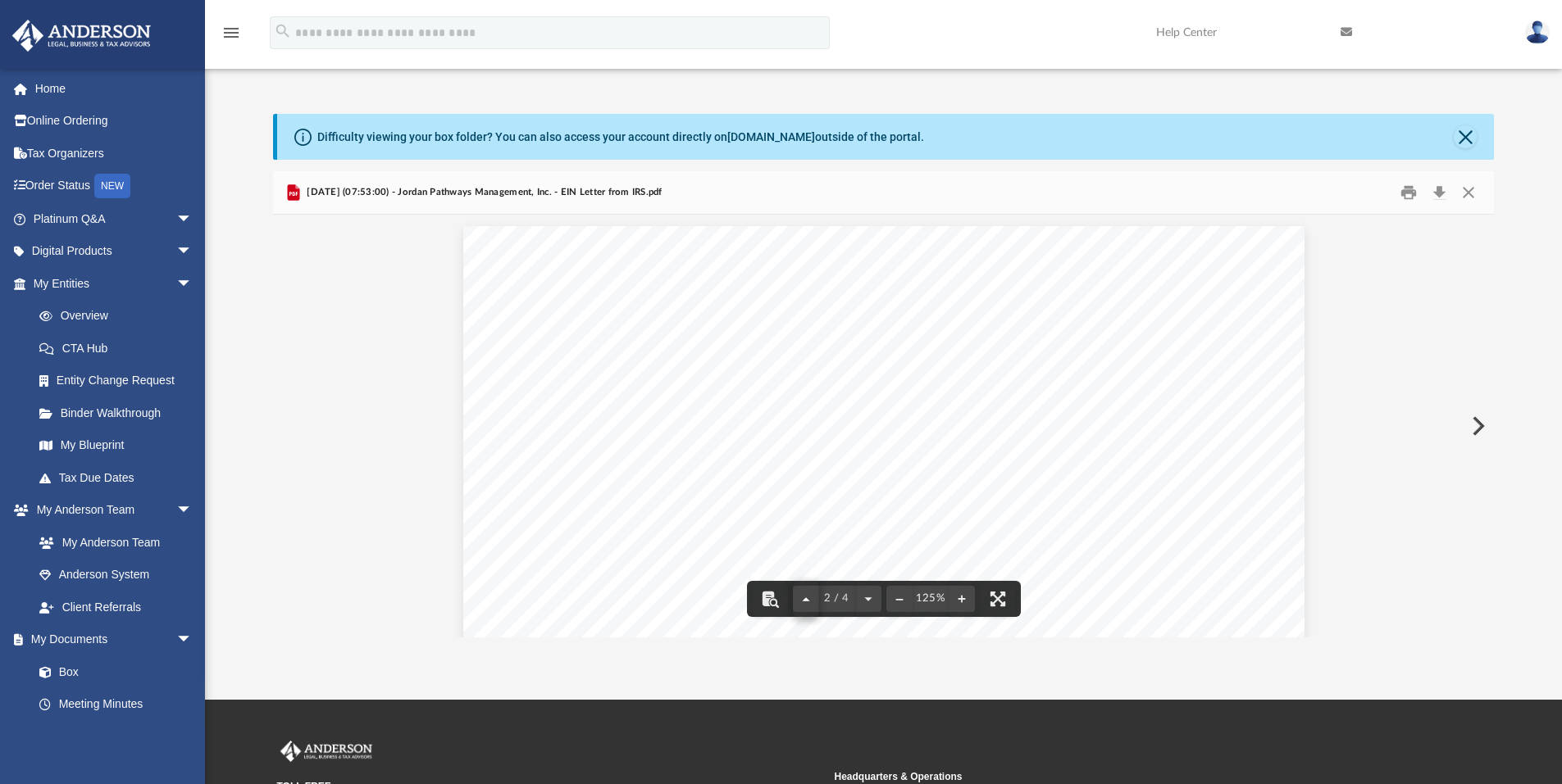
scroll to position [0, 0]
click at [806, 603] on div "1 / 4" at bounding box center [836, 599] width 89 height 27
click at [1161, 485] on div "Page 1" at bounding box center [884, 768] width 841 height 1082
click at [869, 598] on button "File preview" at bounding box center [868, 598] width 27 height 36
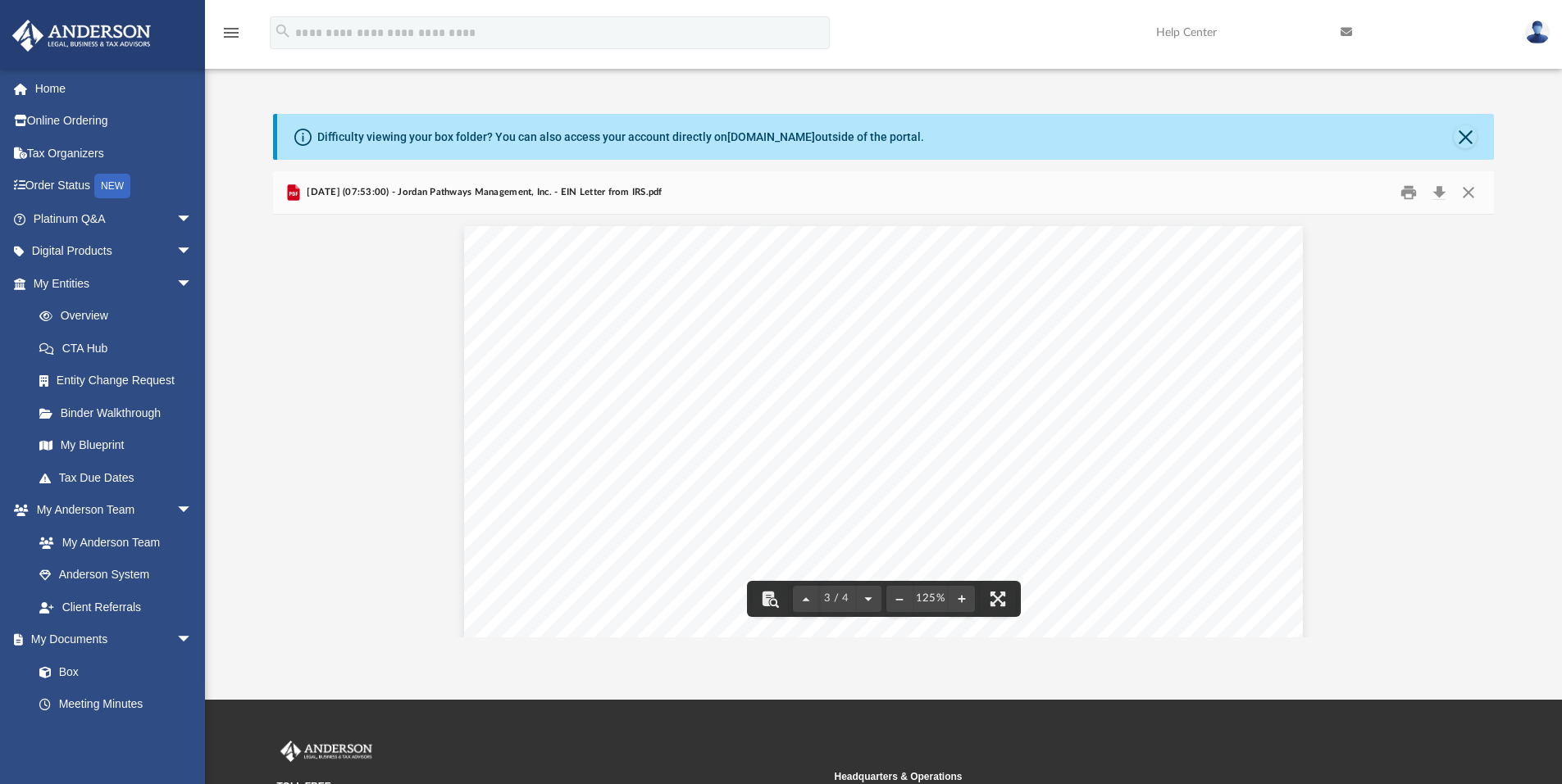
click at [869, 598] on button "File preview" at bounding box center [868, 598] width 27 height 36
click at [869, 598] on div "4 / 4" at bounding box center [836, 599] width 89 height 27
click at [802, 594] on button "File preview" at bounding box center [805, 598] width 27 height 36
click at [804, 597] on button "File preview" at bounding box center [805, 598] width 27 height 36
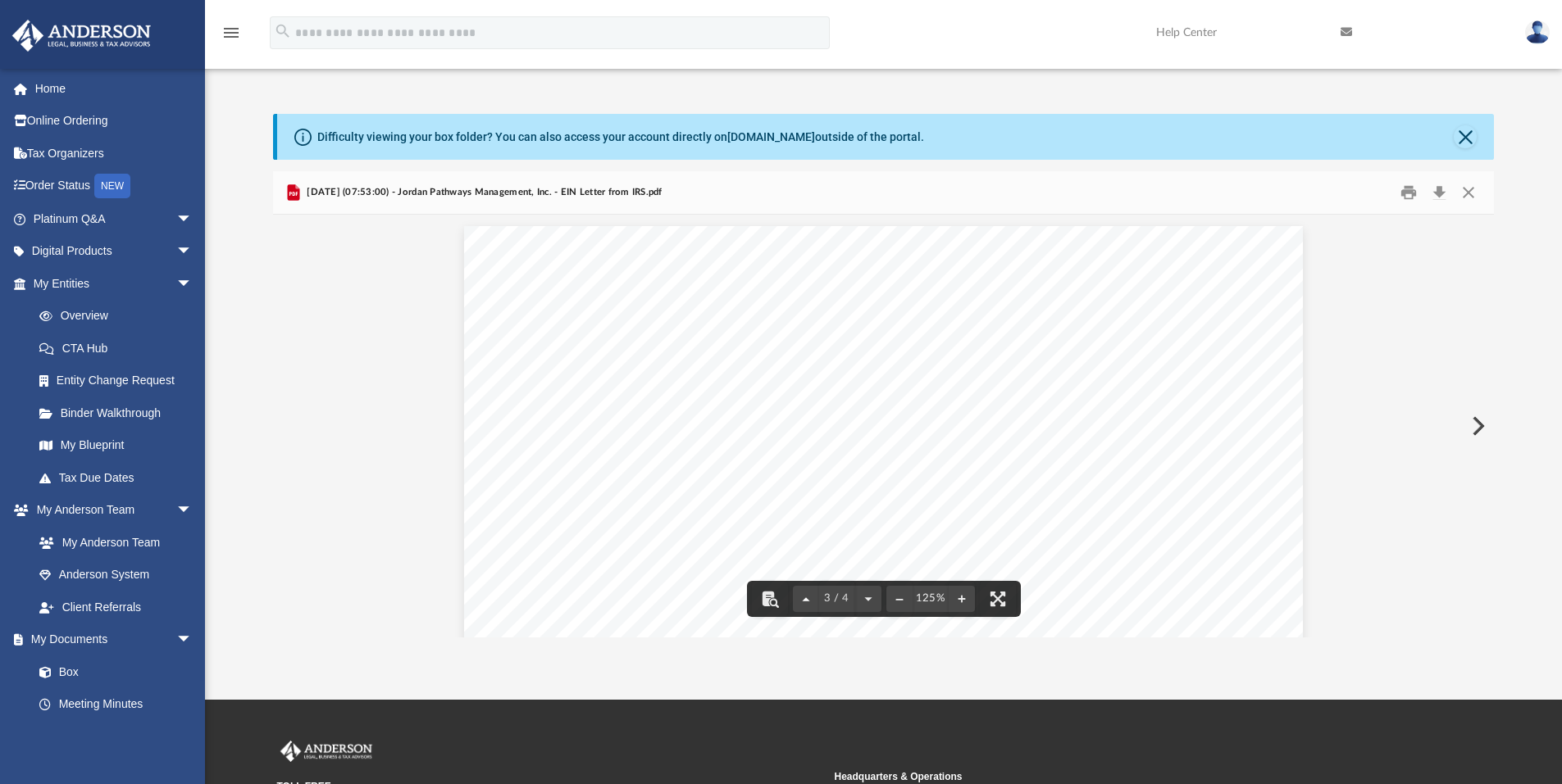
scroll to position [1106, 0]
click at [804, 597] on button "File preview" at bounding box center [805, 598] width 27 height 36
click at [804, 597] on div "1 / 4" at bounding box center [836, 599] width 89 height 27
click at [759, 455] on div "Page 1" at bounding box center [884, 768] width 841 height 1082
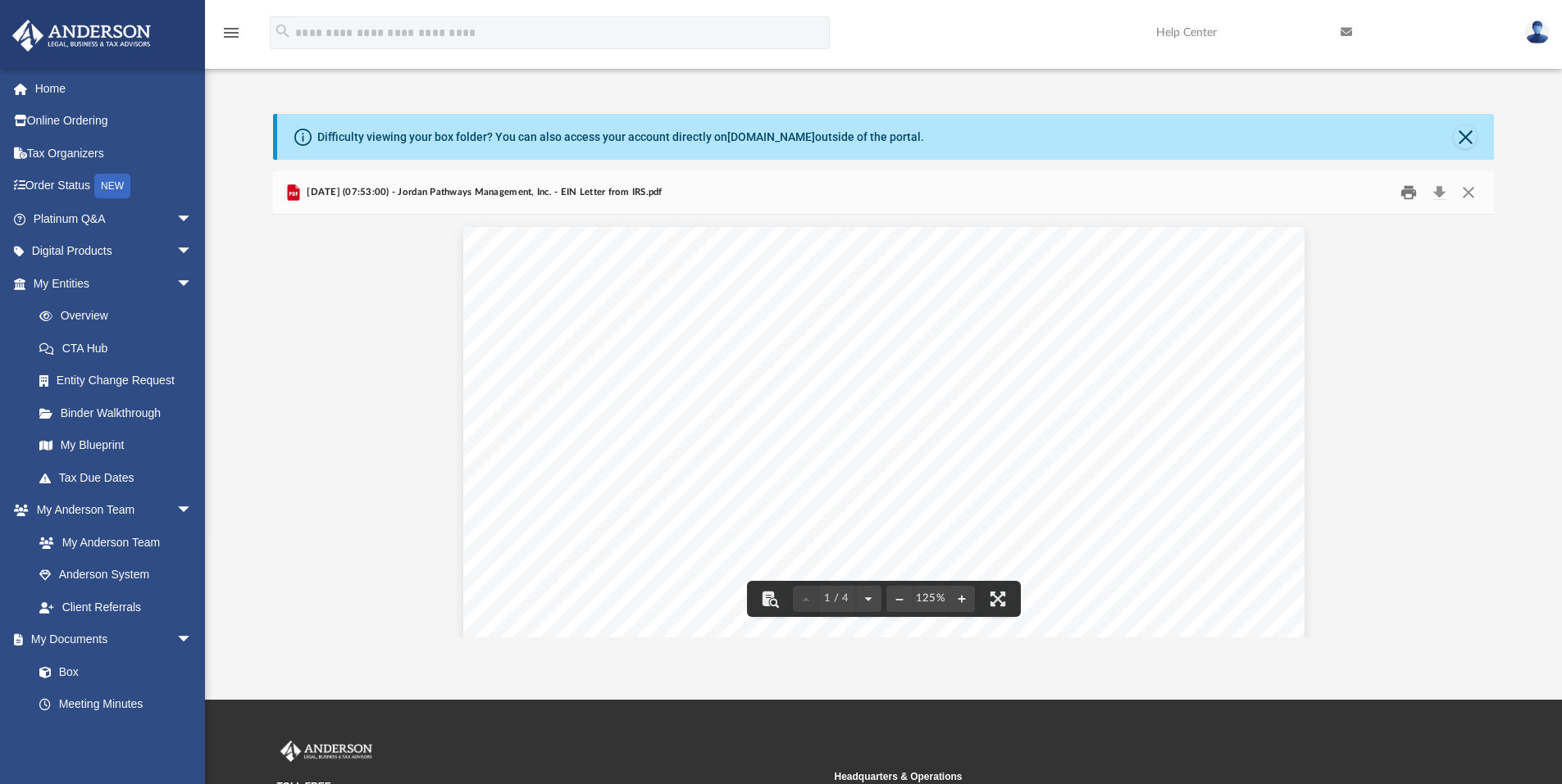
click at [1416, 191] on button "Print" at bounding box center [1408, 193] width 33 height 26
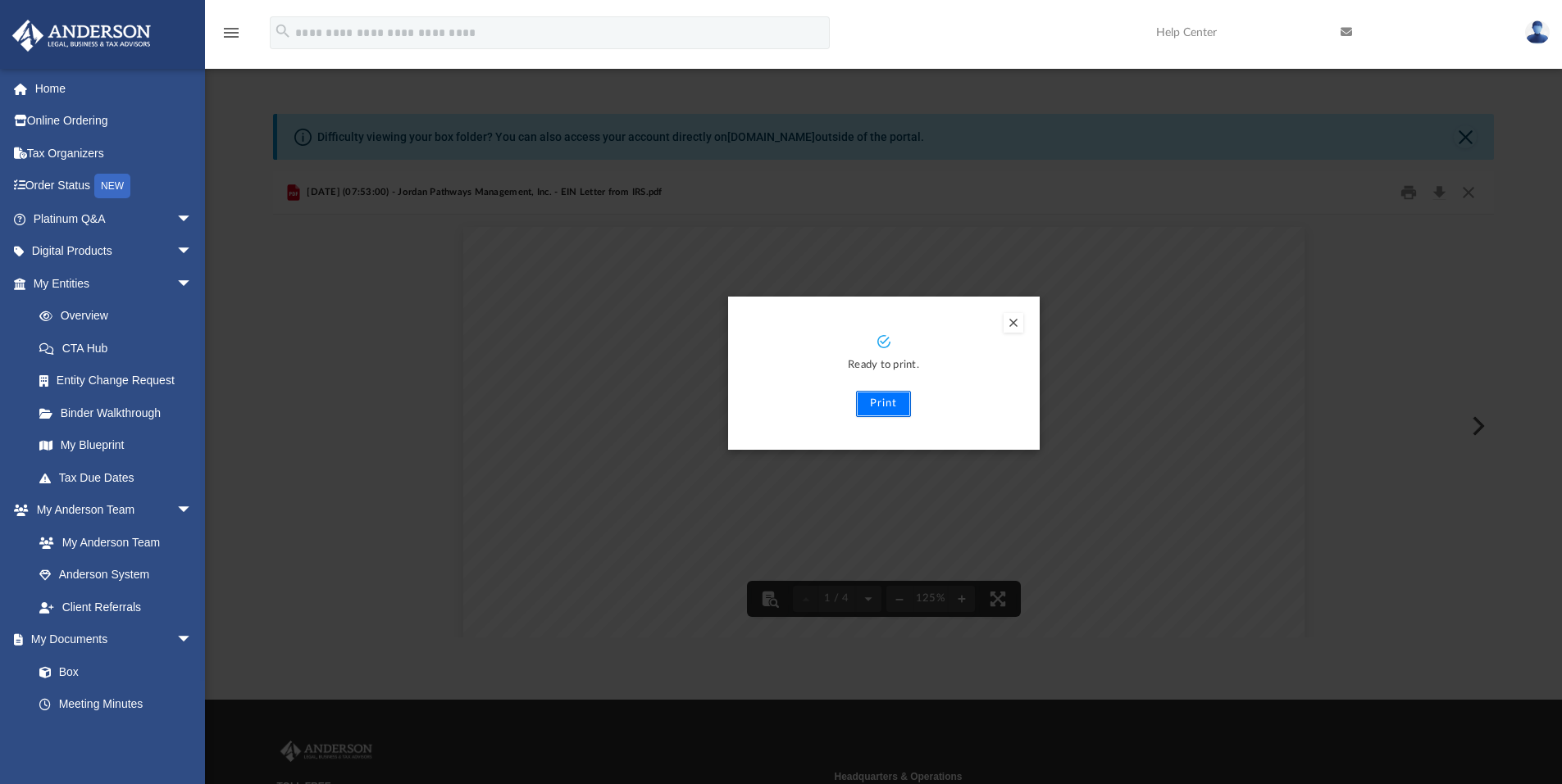
click at [884, 401] on button "Print" at bounding box center [883, 404] width 55 height 27
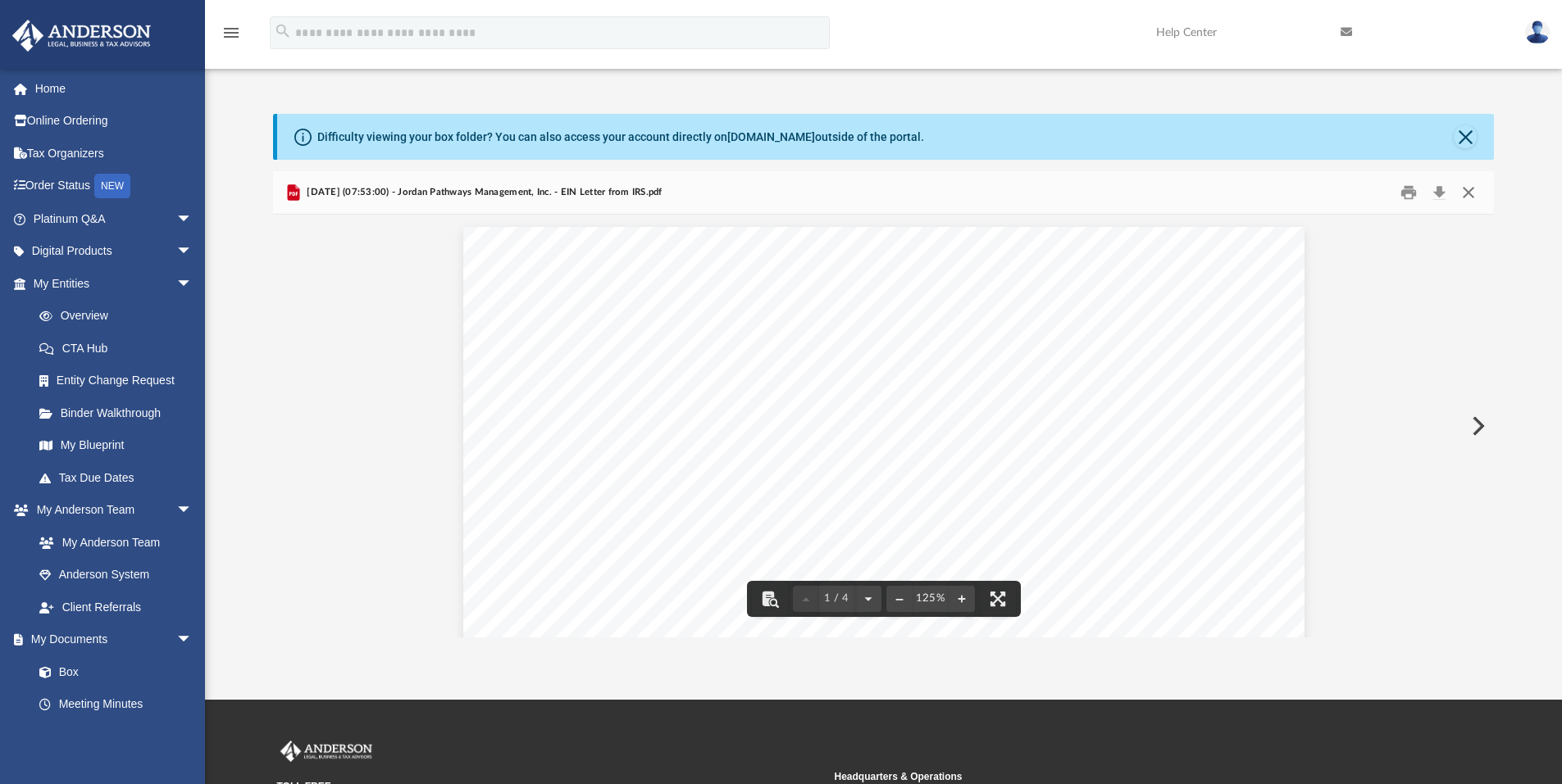
click at [1469, 191] on button "Close" at bounding box center [1468, 193] width 29 height 26
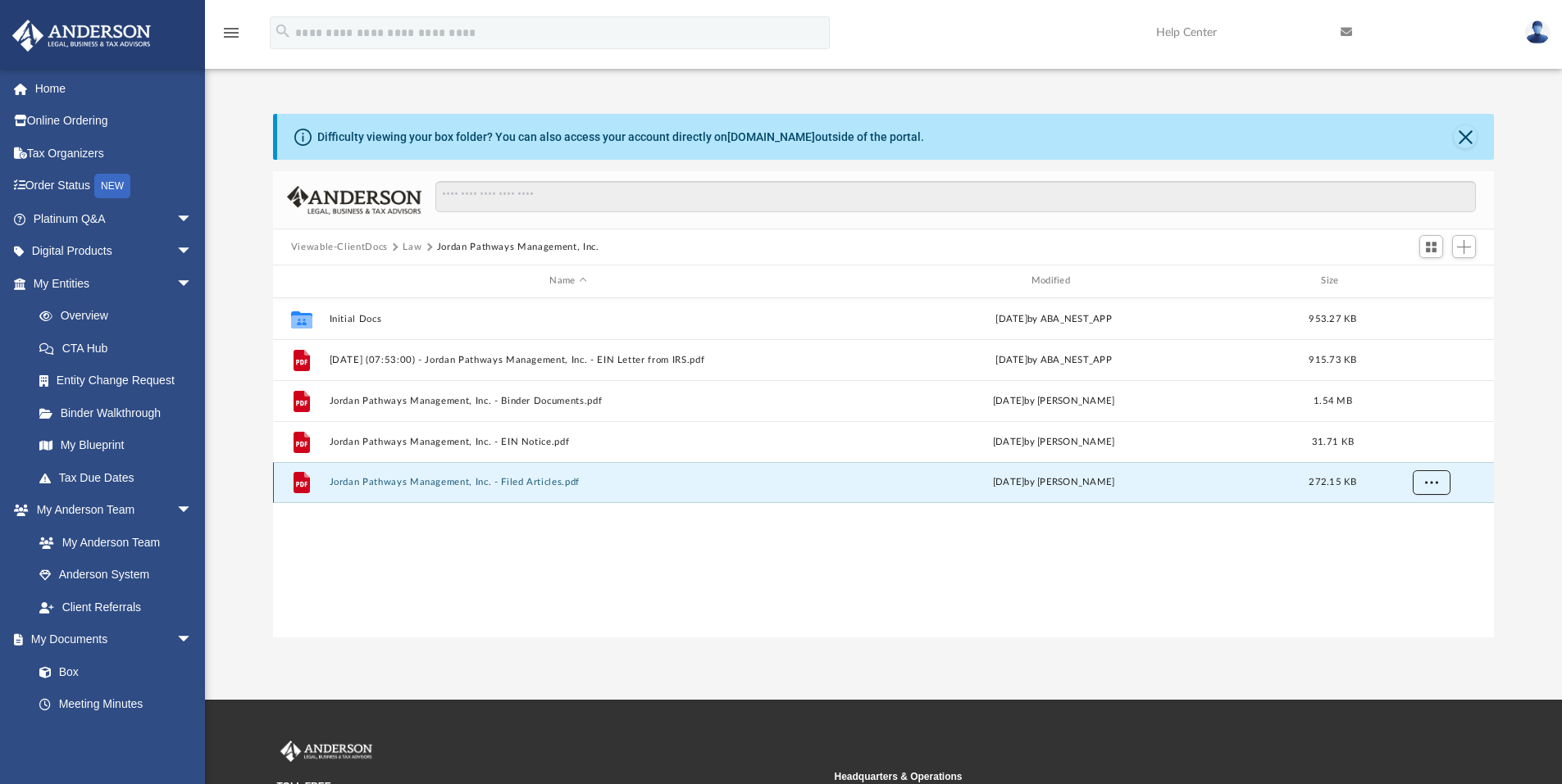
click at [1424, 482] on button "More options" at bounding box center [1430, 483] width 38 height 25
click at [1418, 541] on li "Download" at bounding box center [1415, 541] width 48 height 17
click at [1469, 107] on div "Difficulty viewing your box folder? You can also access your account directly o…" at bounding box center [883, 358] width 1357 height 558
click at [1461, 141] on button "Close" at bounding box center [1464, 136] width 23 height 23
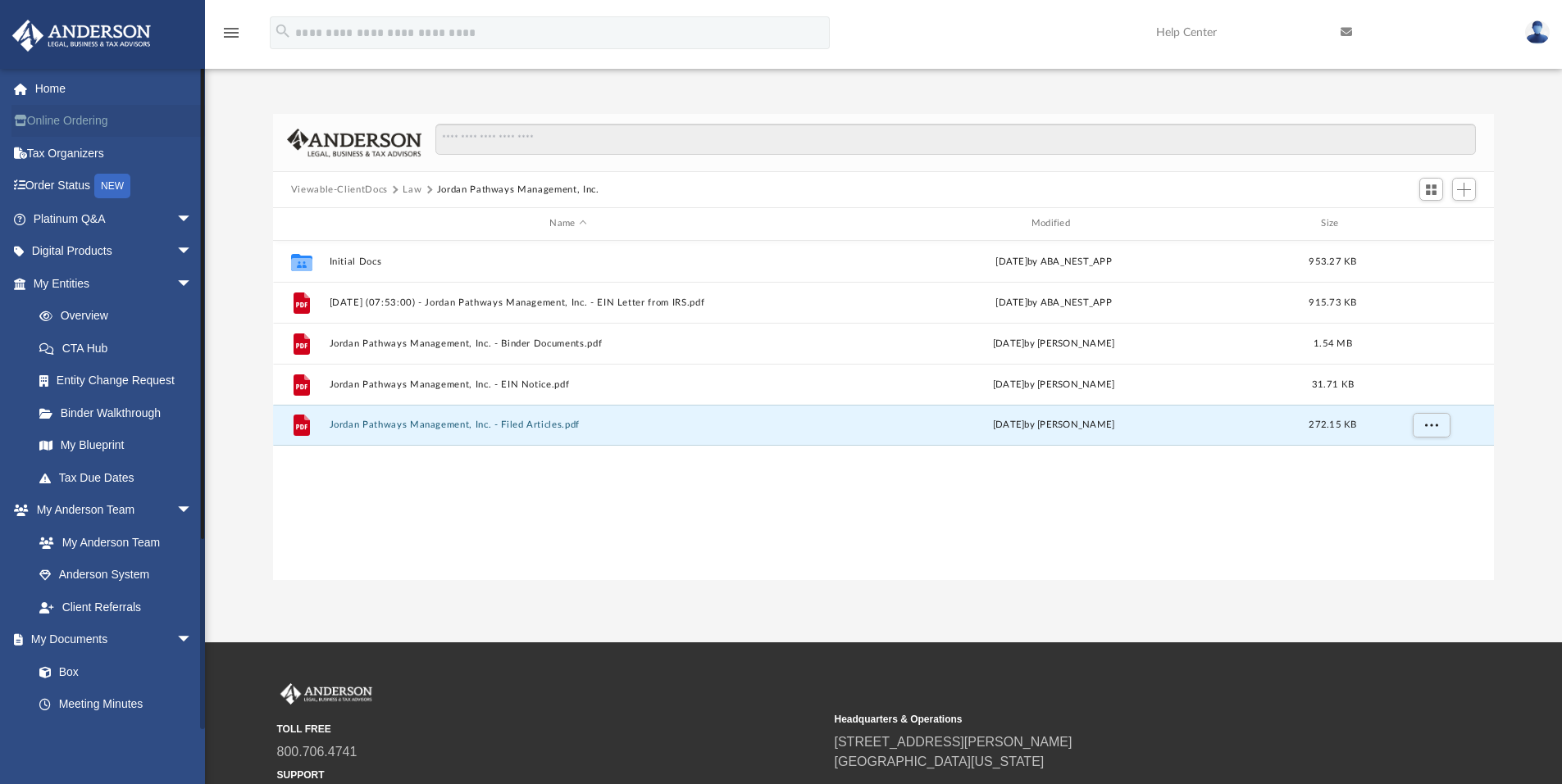
click at [92, 123] on link "Online Ordering" at bounding box center [115, 122] width 206 height 33
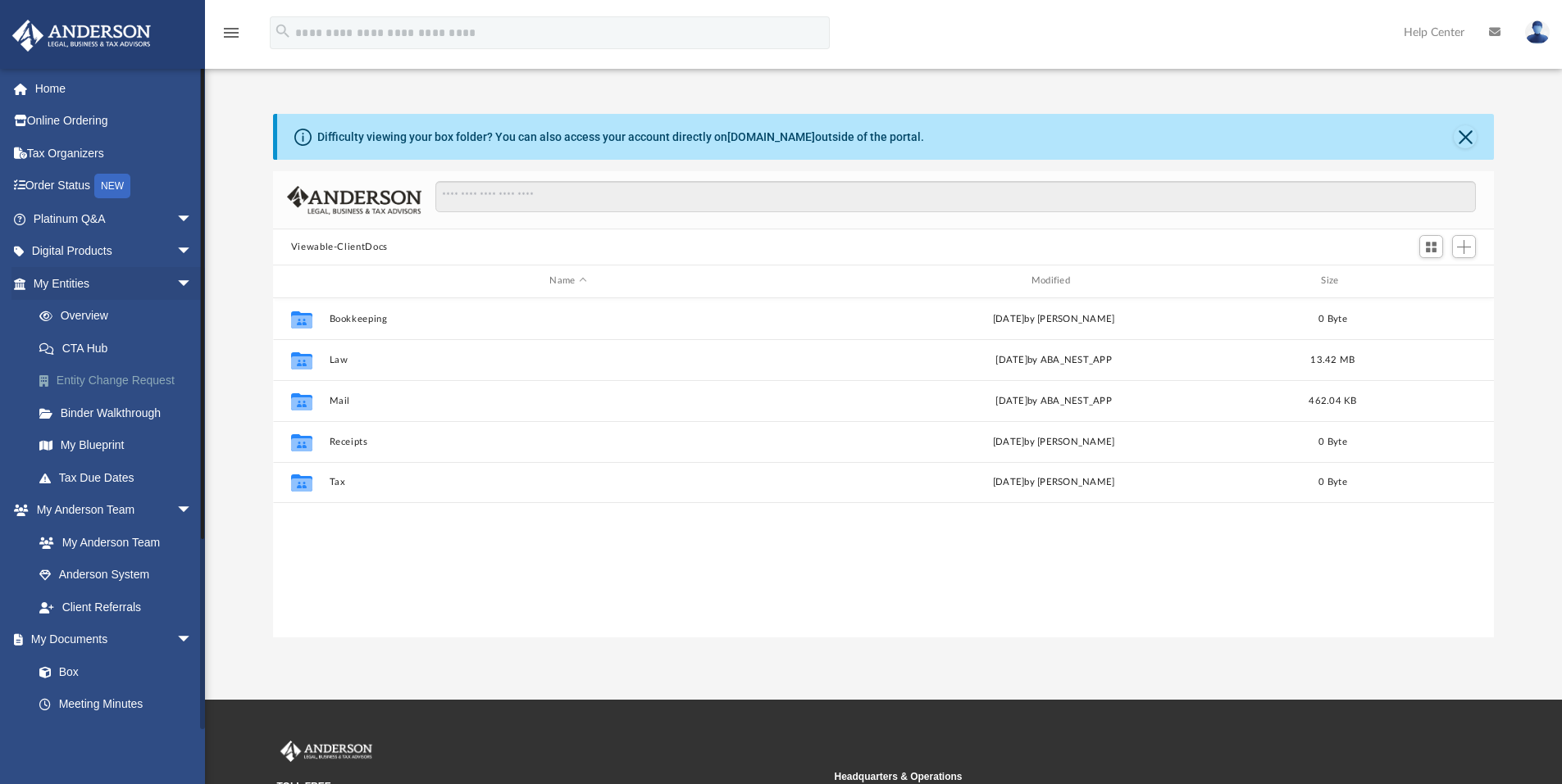
scroll to position [361, 1208]
drag, startPoint x: 1460, startPoint y: 133, endPoint x: 1416, endPoint y: 136, distance: 44.1
click at [1460, 133] on button "Close" at bounding box center [1464, 136] width 23 height 23
